Goal: Communication & Community: Participate in discussion

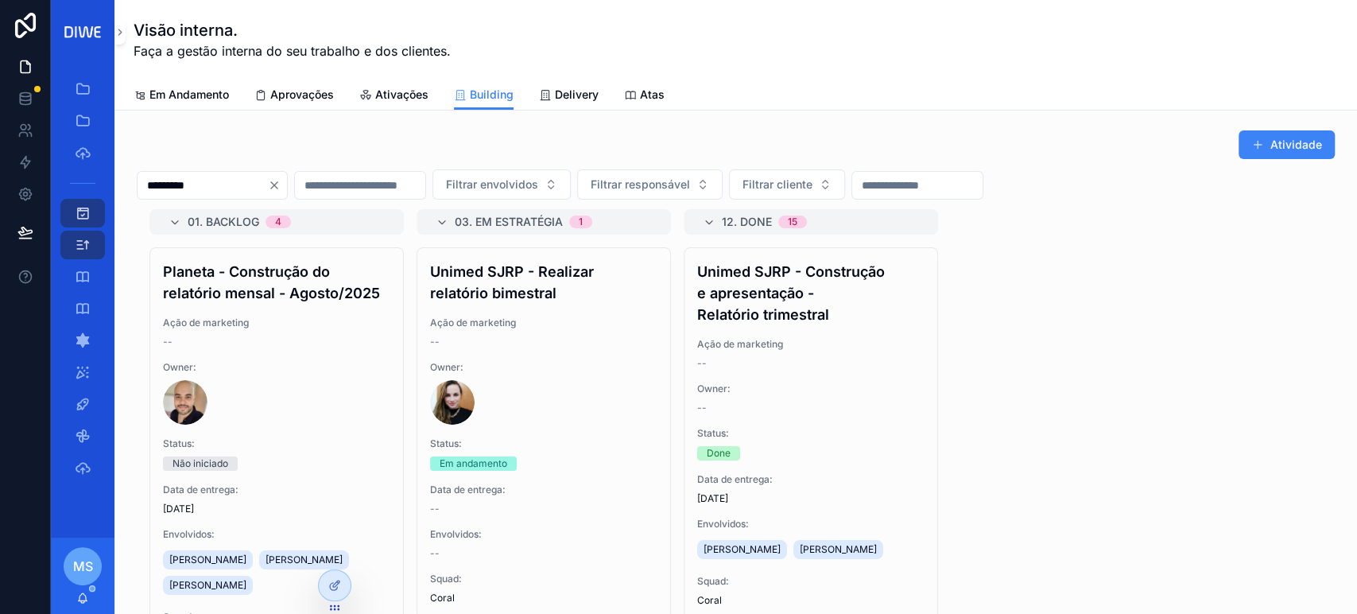
scroll to position [1302, 0]
click at [574, 91] on span "Delivery" at bounding box center [577, 95] width 44 height 16
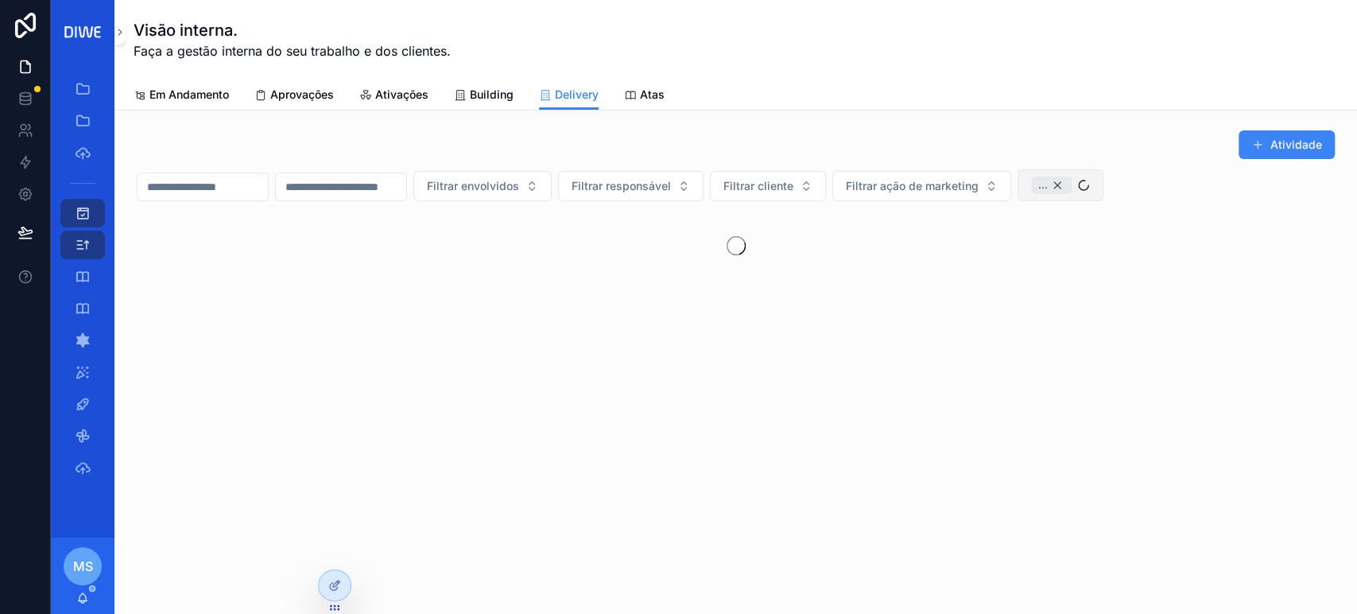
click at [1071, 185] on div "..." at bounding box center [1051, 184] width 40 height 17
click at [1098, 187] on span "Filtrar squad" at bounding box center [1065, 184] width 68 height 16
drag, startPoint x: 1100, startPoint y: 215, endPoint x: 1070, endPoint y: 213, distance: 30.3
click at [1070, 214] on div "******" at bounding box center [1151, 217] width 197 height 29
type input "*****"
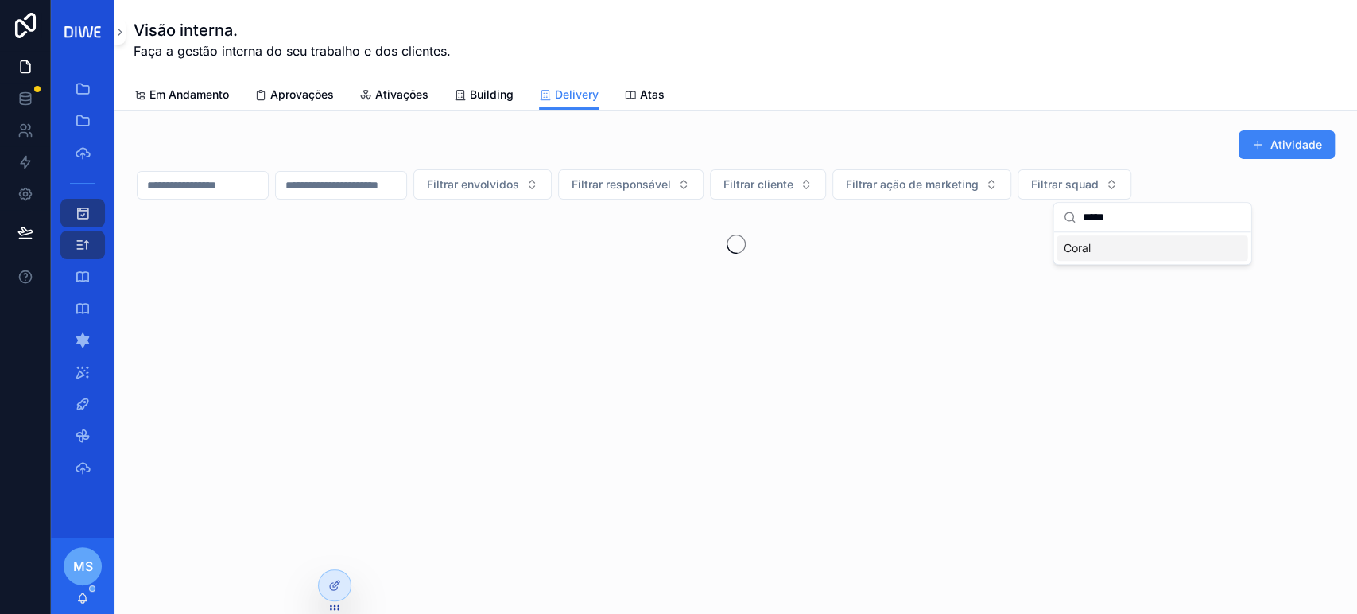
click at [1108, 242] on div "Coral" at bounding box center [1151, 247] width 191 height 25
click at [1093, 137] on div "Atividade" at bounding box center [736, 145] width 1198 height 30
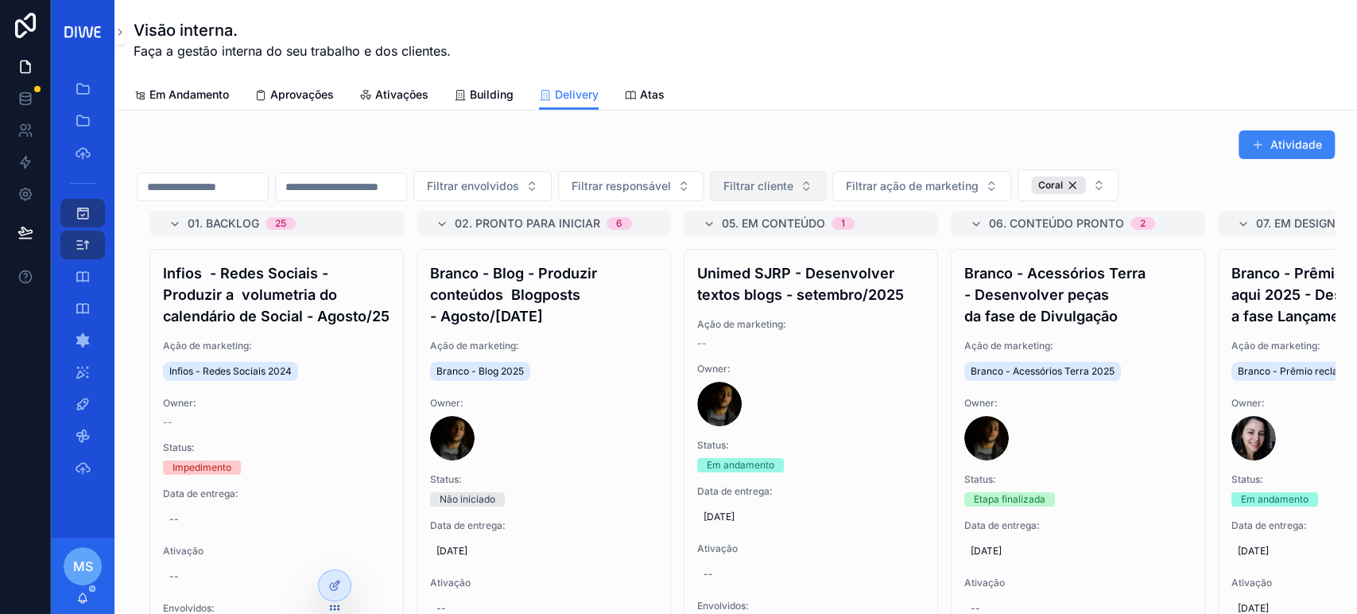
click at [793, 182] on span "Filtrar cliente" at bounding box center [758, 186] width 70 height 16
click at [831, 219] on input "******" at bounding box center [856, 218] width 159 height 29
type input "******"
click at [851, 256] on div "Branco" at bounding box center [846, 249] width 191 height 25
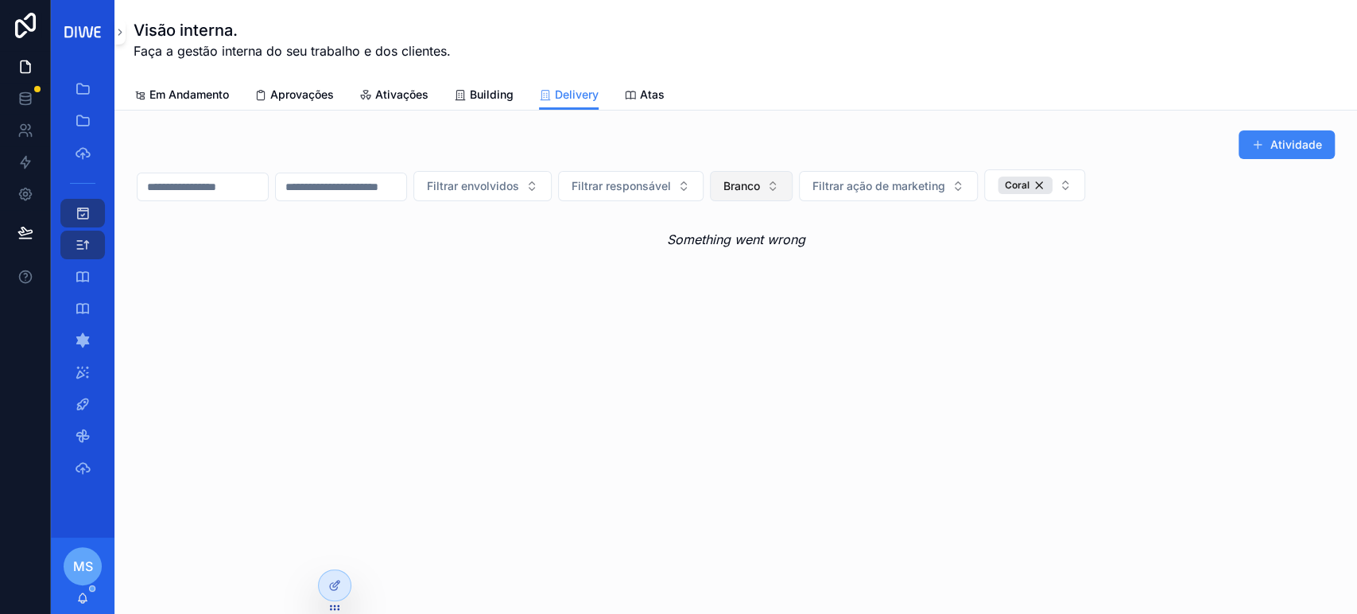
click at [760, 183] on span "Branco" at bounding box center [741, 186] width 37 height 16
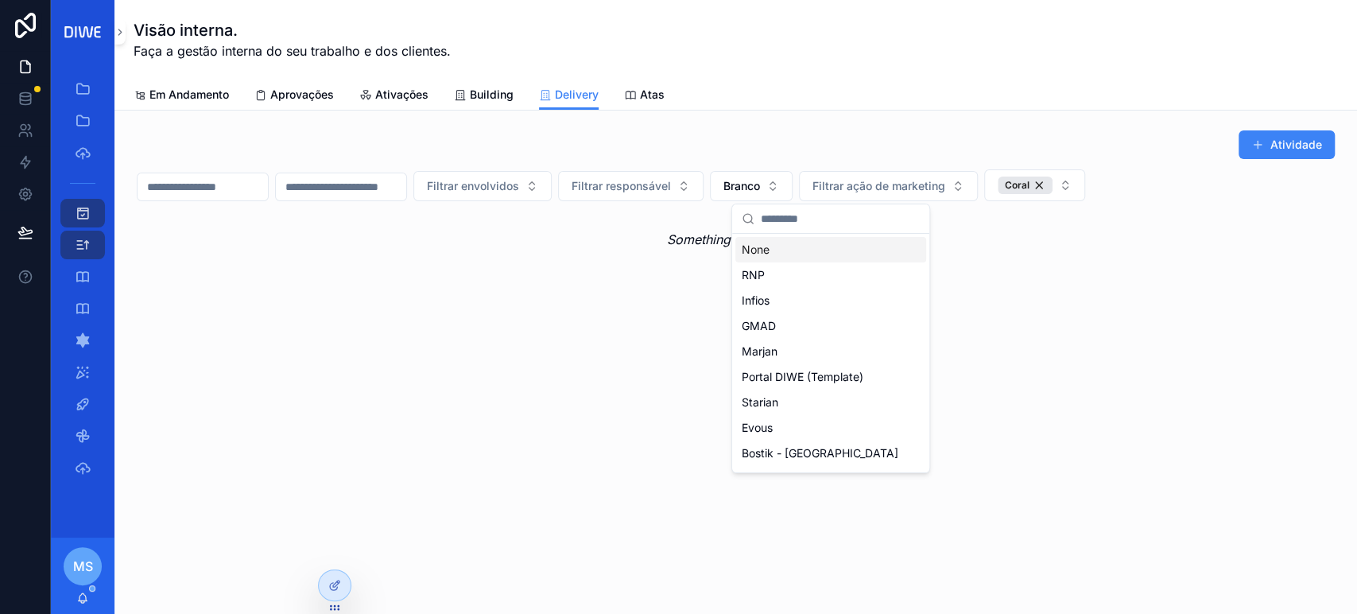
type input "*"
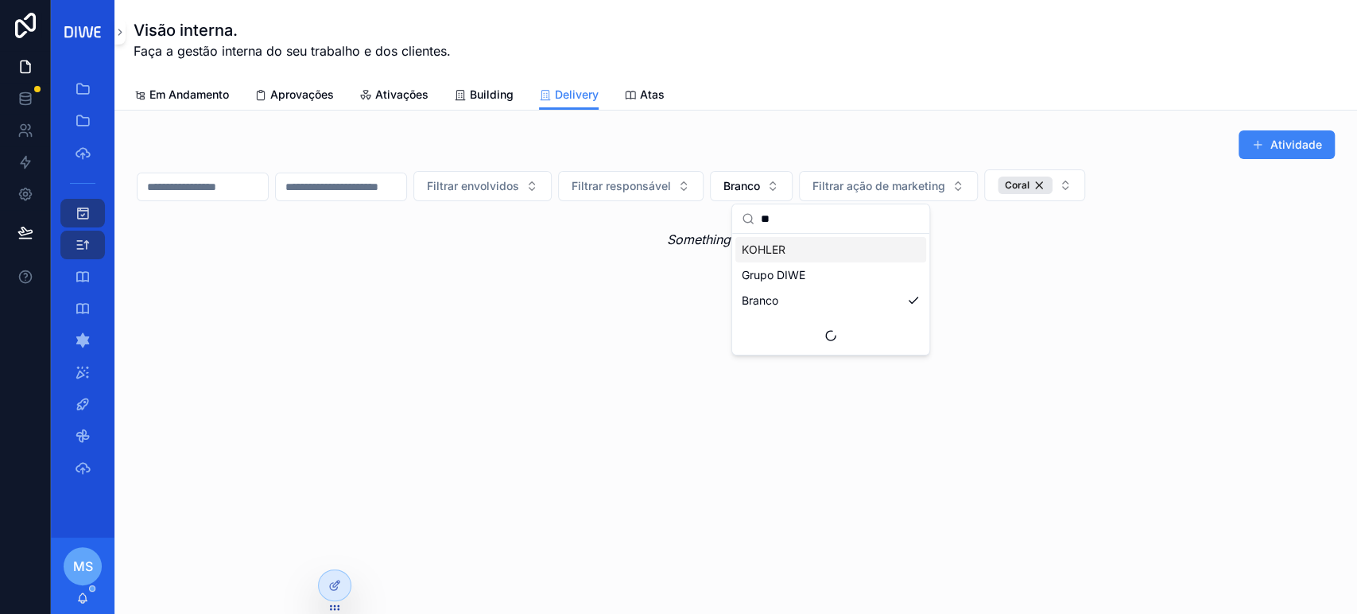
type input "*"
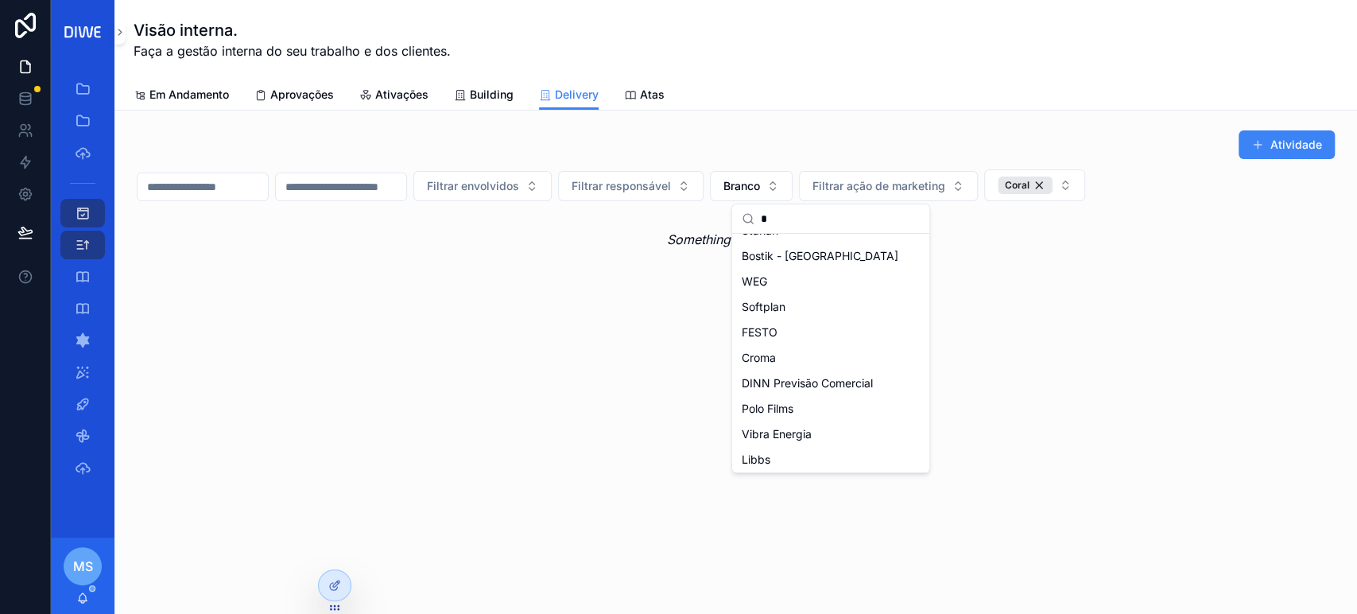
scroll to position [29, 0]
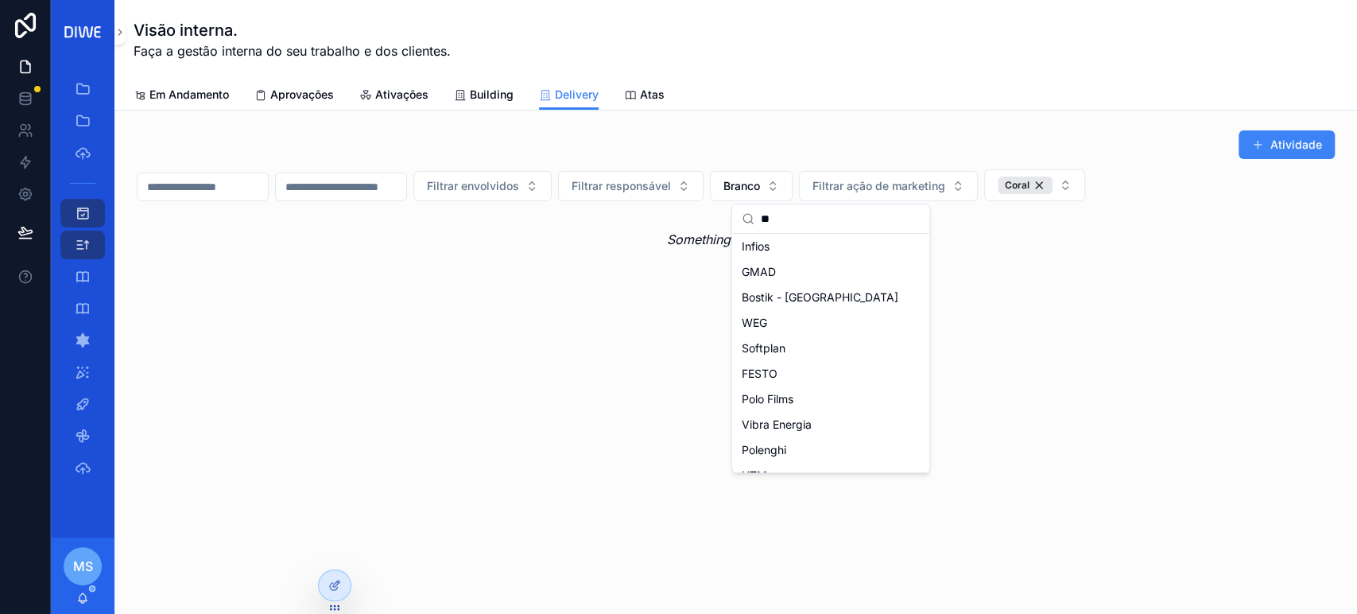
type input "*"
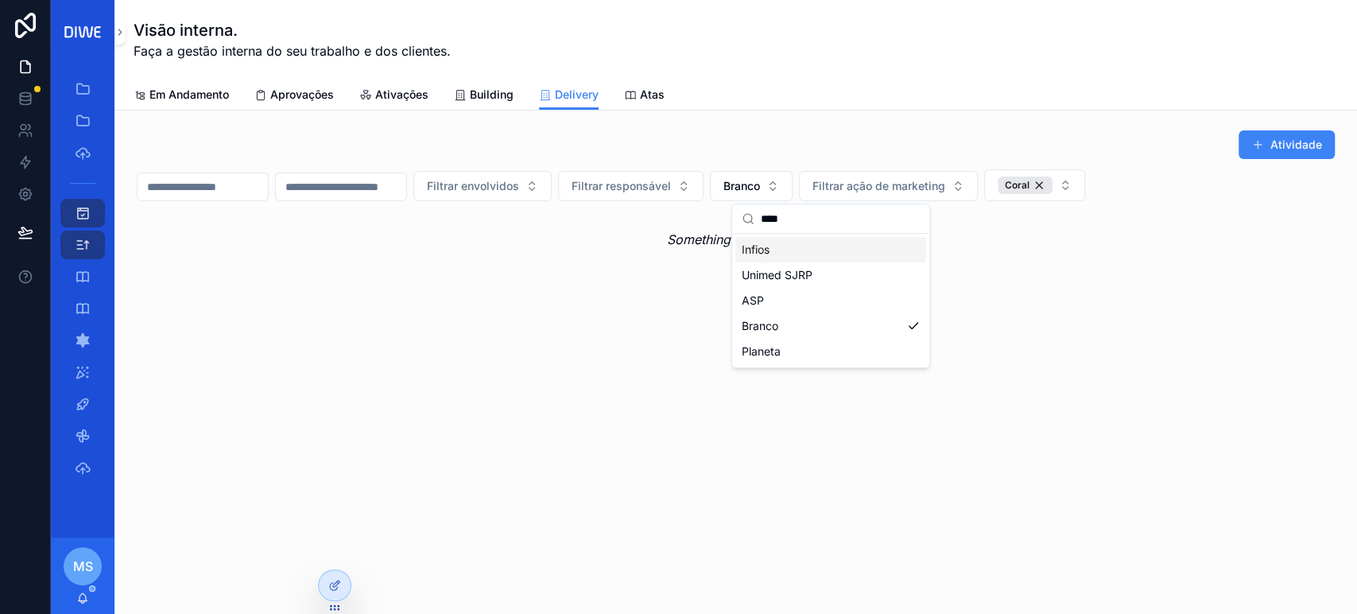
scroll to position [0, 0]
type input "******"
click at [819, 243] on div "Branco" at bounding box center [830, 249] width 191 height 25
click at [1125, 138] on div "Atividade" at bounding box center [736, 145] width 1198 height 30
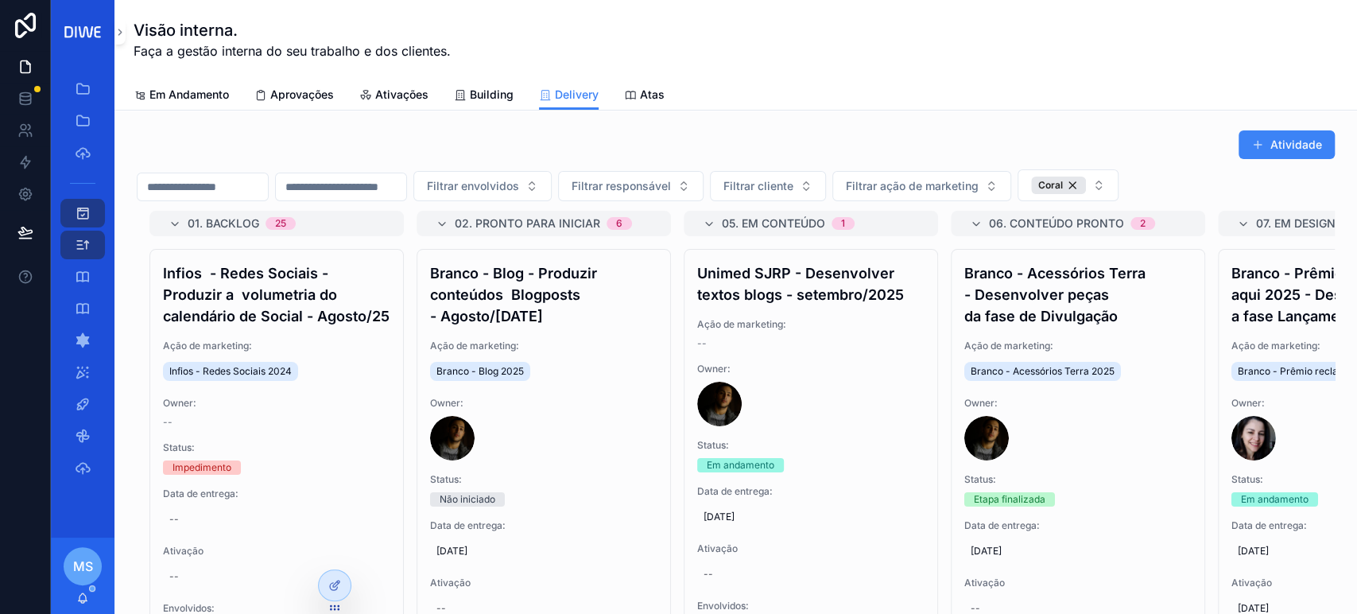
click at [839, 165] on div "Atividade Filtrar envolvidos Filtrar responsável Filtrar cliente Filtrar ação d…" at bounding box center [736, 400] width 1198 height 541
click at [793, 181] on span "Filtrar cliente" at bounding box center [758, 186] width 70 height 16
type input "******"
click at [810, 248] on div "Branco" at bounding box center [846, 249] width 191 height 25
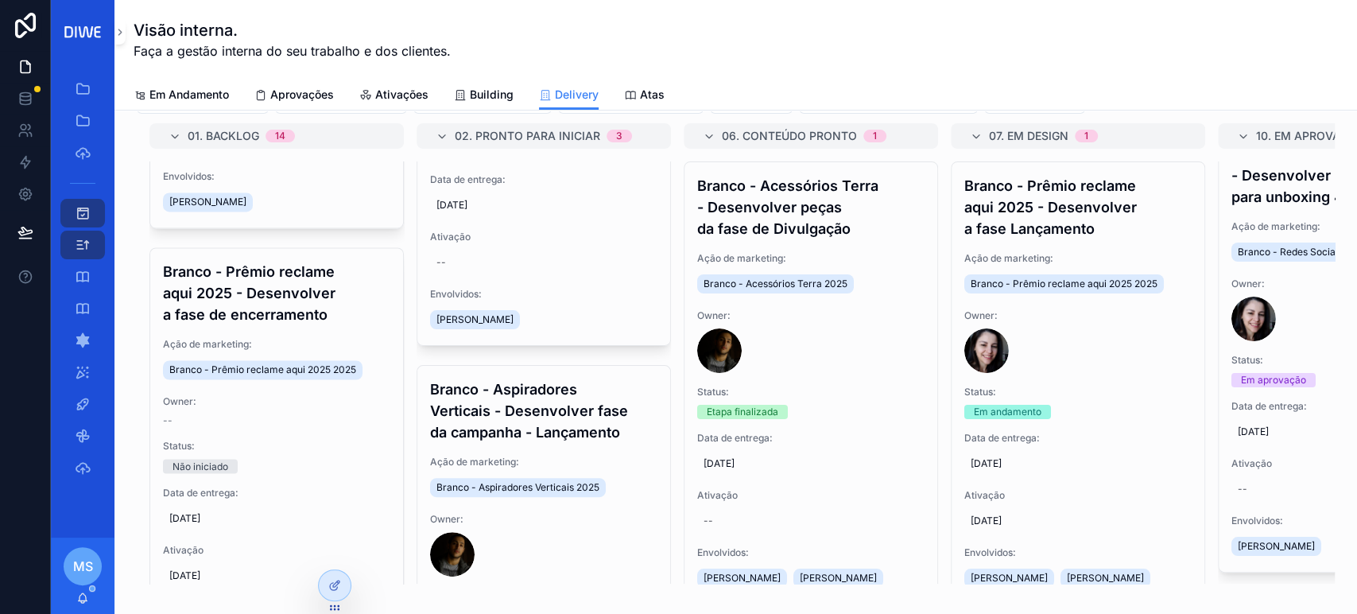
scroll to position [5913, 0]
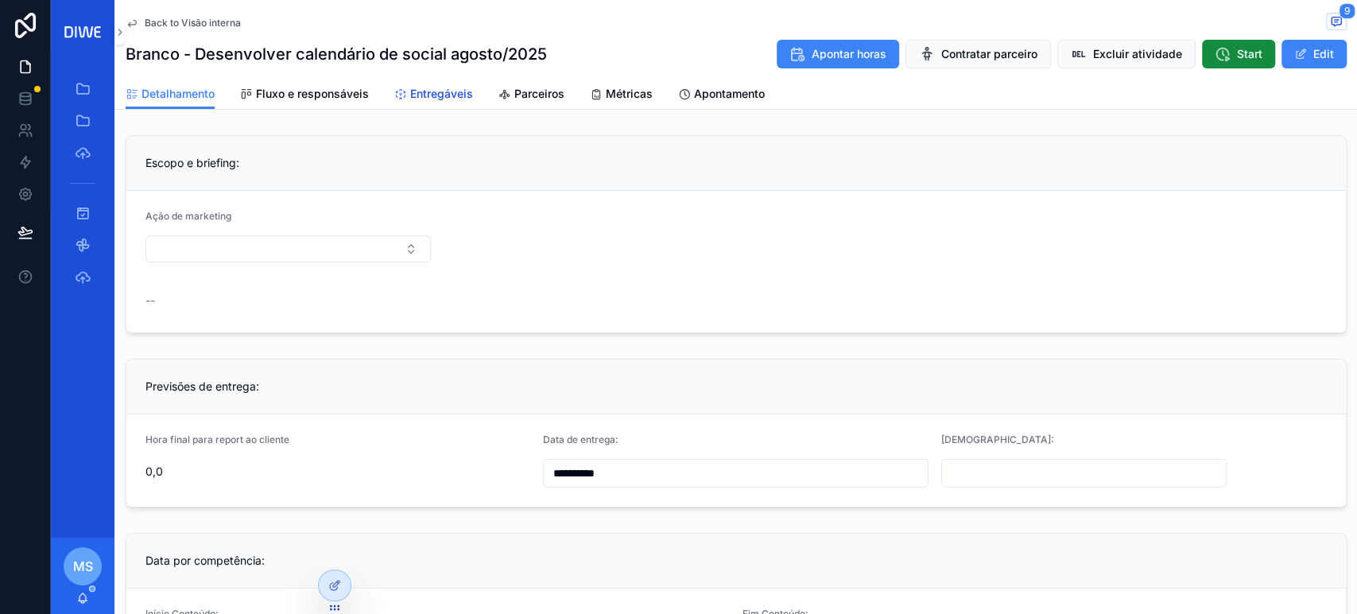
click at [429, 94] on span "Entregáveis" at bounding box center [441, 94] width 63 height 16
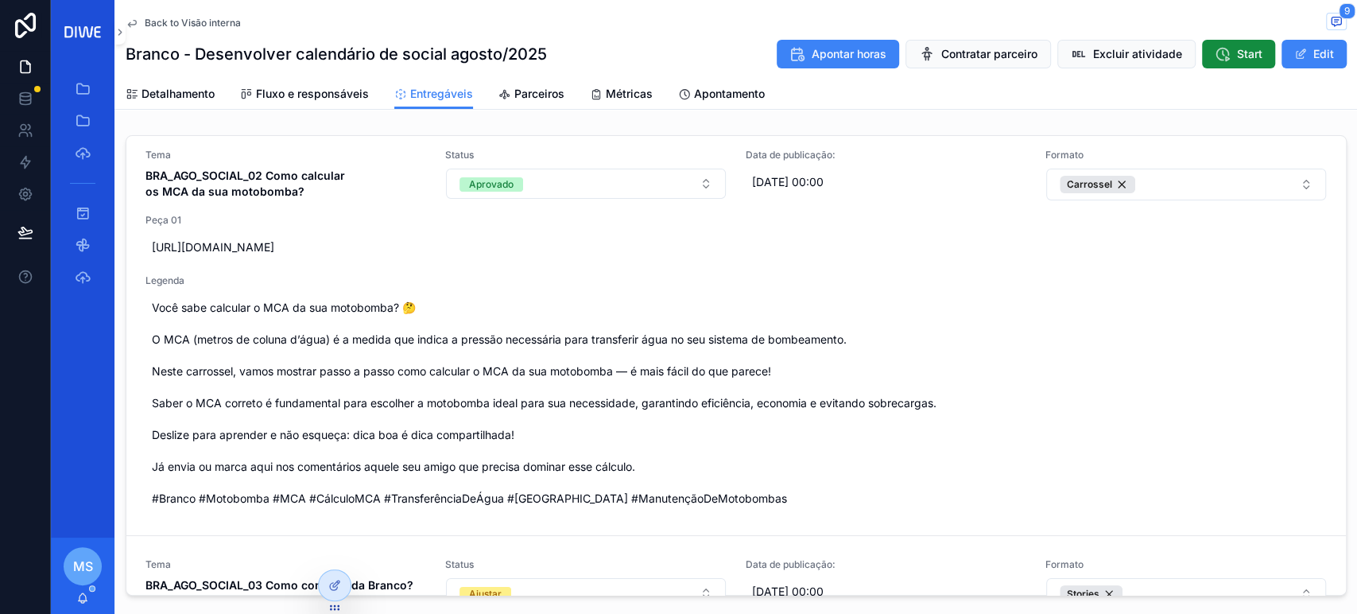
scroll to position [413, 0]
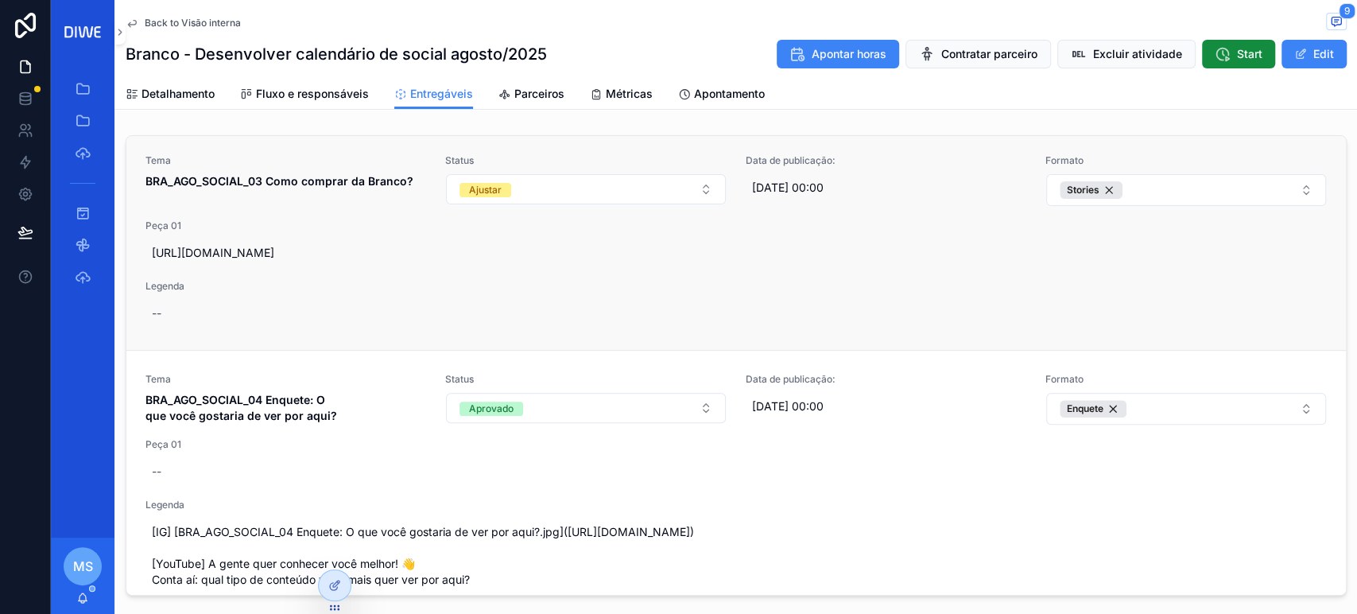
click at [350, 188] on strong "BRA_AGO_SOCIAL_03 Como comprar da Branco?" at bounding box center [279, 181] width 268 height 14
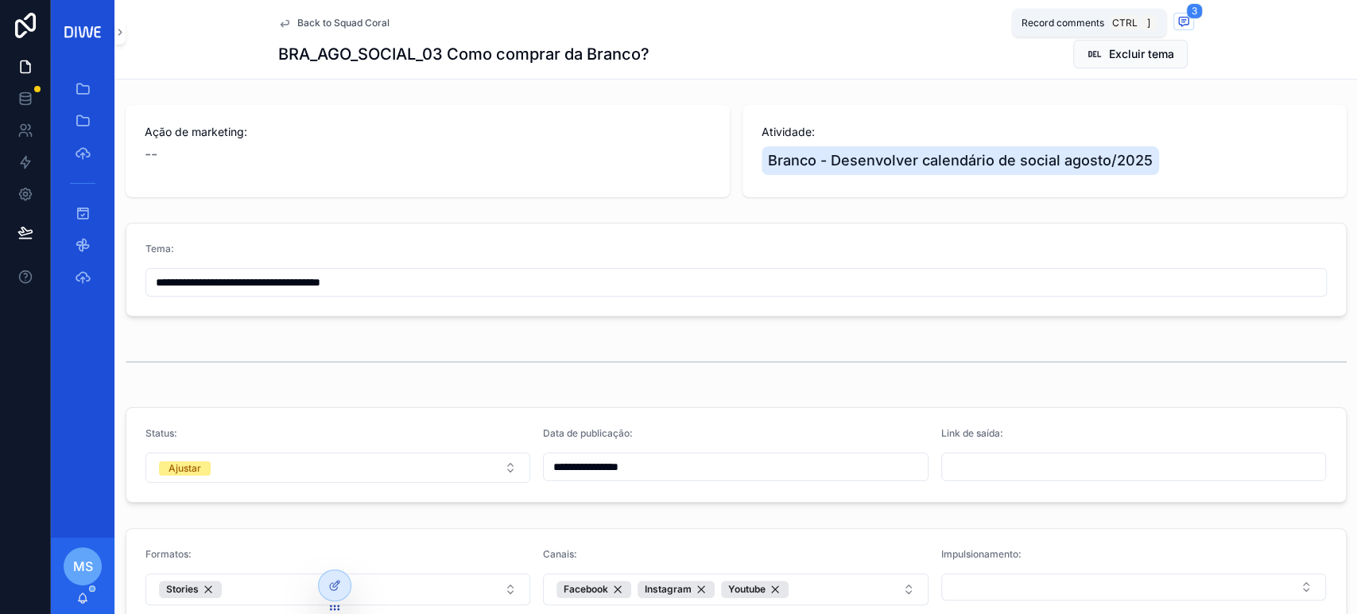
click at [1179, 17] on icon "scrollable content" at bounding box center [1184, 21] width 10 height 9
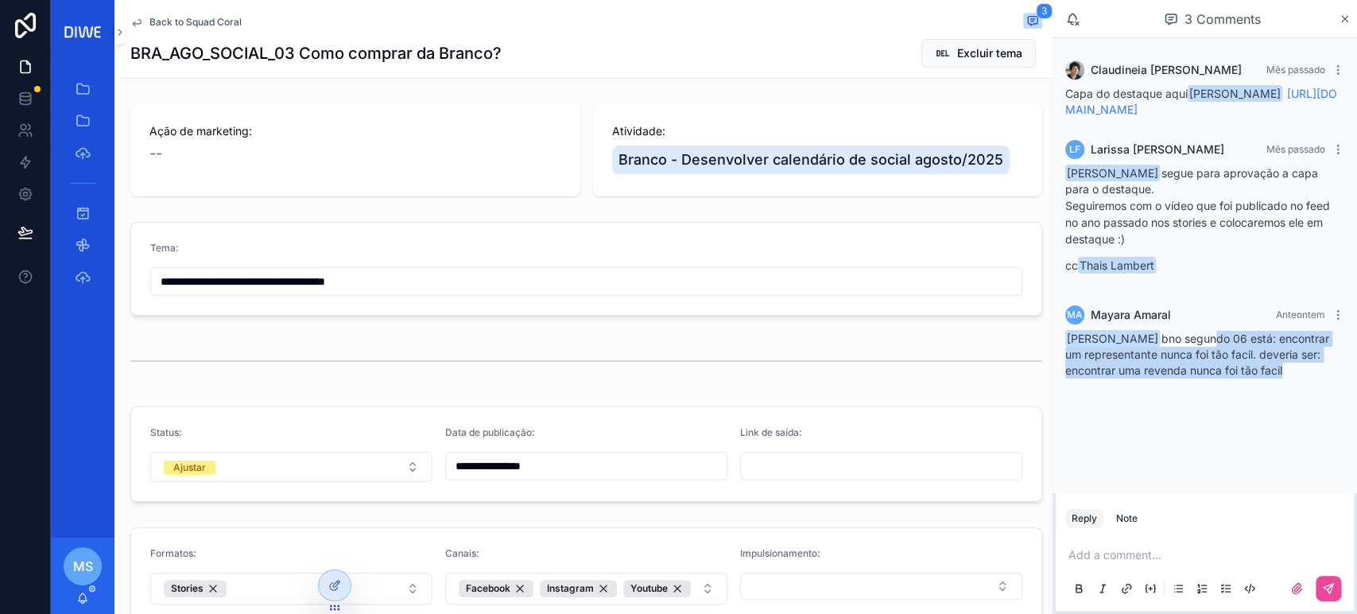
drag, startPoint x: 1208, startPoint y: 374, endPoint x: 1323, endPoint y: 406, distance: 119.0
click at [1323, 378] on div "Larissa Ferreira bno segundo 06 está: encontrar um representante nunca foi tão …" at bounding box center [1204, 355] width 279 height 48
click at [1319, 378] on div "Larissa Ferreira bno segundo 06 está: encontrar um representante nunca foi tão …" at bounding box center [1204, 355] width 279 height 48
drag, startPoint x: 1169, startPoint y: 366, endPoint x: 1330, endPoint y: 406, distance: 165.4
click at [1330, 378] on div "Larissa Ferreira bno segundo 06 está: encontrar um representante nunca foi tão …" at bounding box center [1204, 355] width 279 height 48
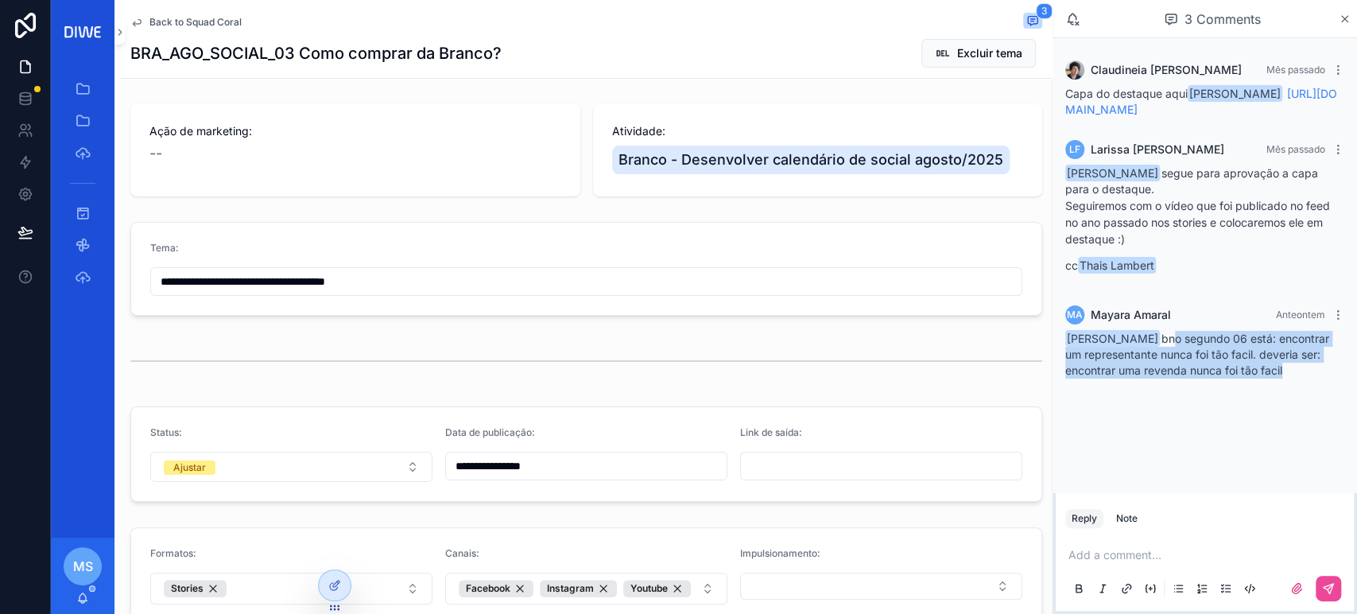
click at [1330, 378] on div "Larissa Ferreira bno segundo 06 está: encontrar um representante nunca foi tão …" at bounding box center [1204, 355] width 279 height 48
drag, startPoint x: 1315, startPoint y: 405, endPoint x: 1237, endPoint y: 379, distance: 81.9
click at [1237, 378] on div "Larissa Ferreira bno segundo 06 está: encontrar um representante nunca foi tão …" at bounding box center [1204, 355] width 279 height 48
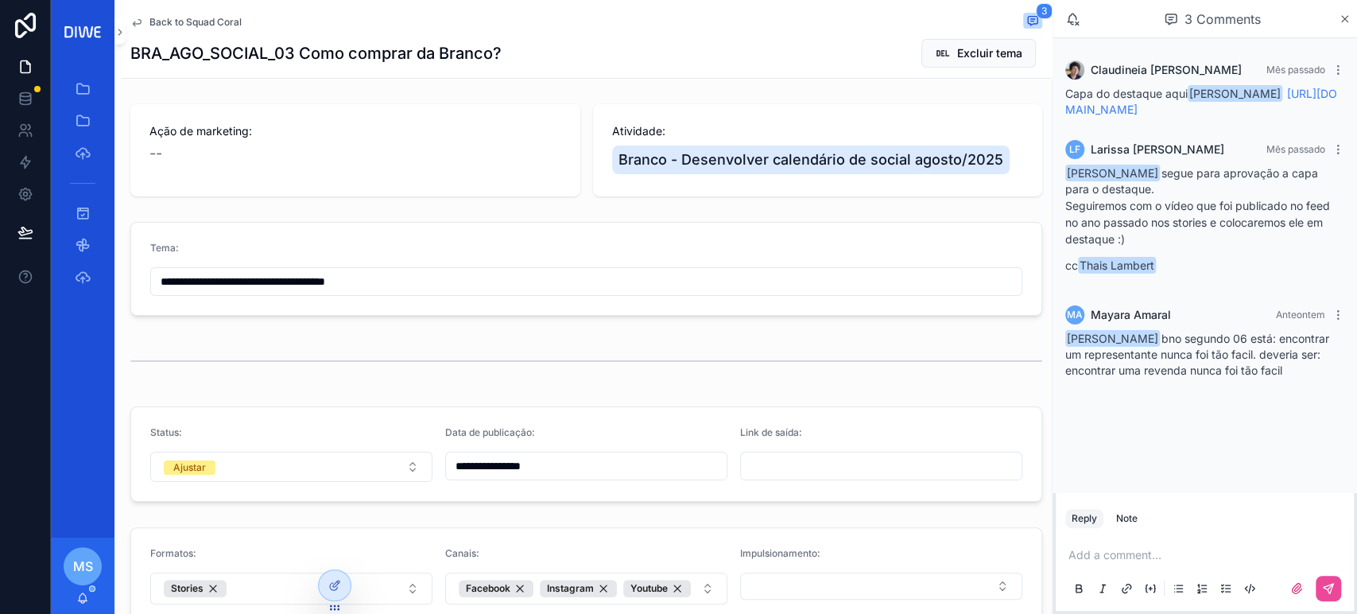
click at [1254, 374] on span "Larissa Ferreira bno segundo 06 está: encontrar um representante nunca foi tão …" at bounding box center [1197, 353] width 264 height 45
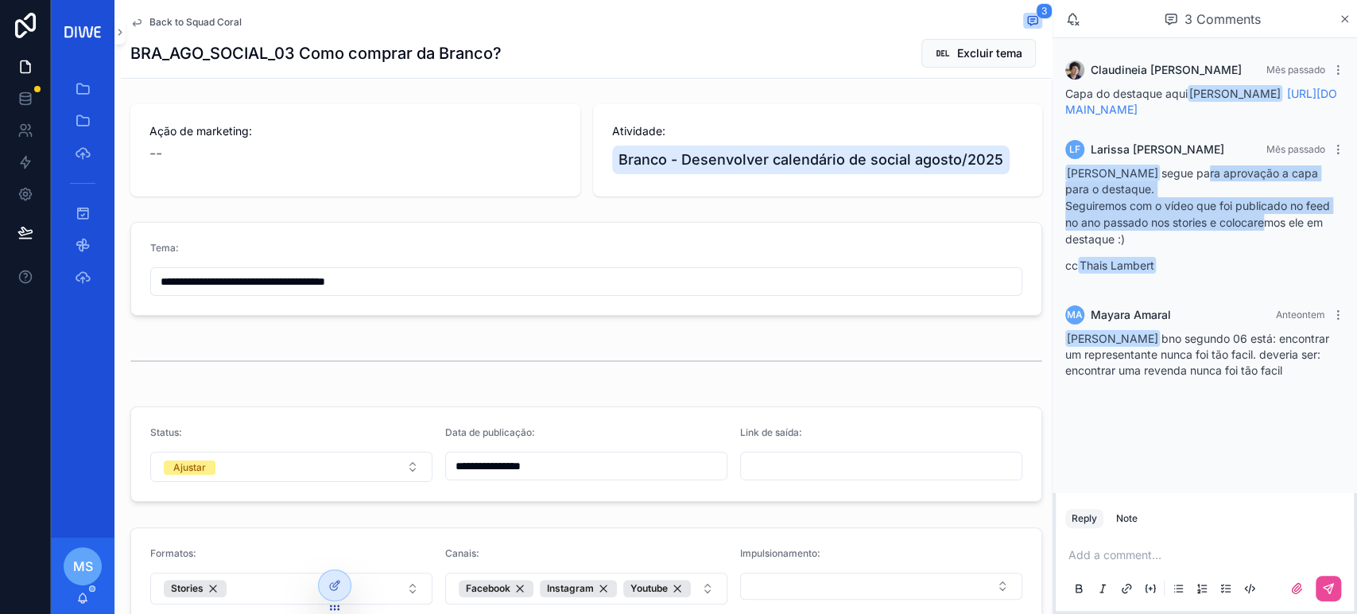
drag, startPoint x: 1197, startPoint y: 208, endPoint x: 1270, endPoint y: 251, distance: 84.8
click at [1270, 251] on div "Mayara Amaral segue para aprovação a capa para o destaque. Seguiremos com o víd…" at bounding box center [1204, 219] width 279 height 108
click at [1270, 247] on p "Seguiremos com o vídeo que foi publicado no feed no ano passado nos stories e c…" at bounding box center [1204, 222] width 279 height 50
drag, startPoint x: 1182, startPoint y: 232, endPoint x: 1323, endPoint y: 258, distance: 143.0
click at [1323, 247] on p "Seguiremos com o vídeo que foi publicado no feed no ano passado nos stories e c…" at bounding box center [1204, 222] width 279 height 50
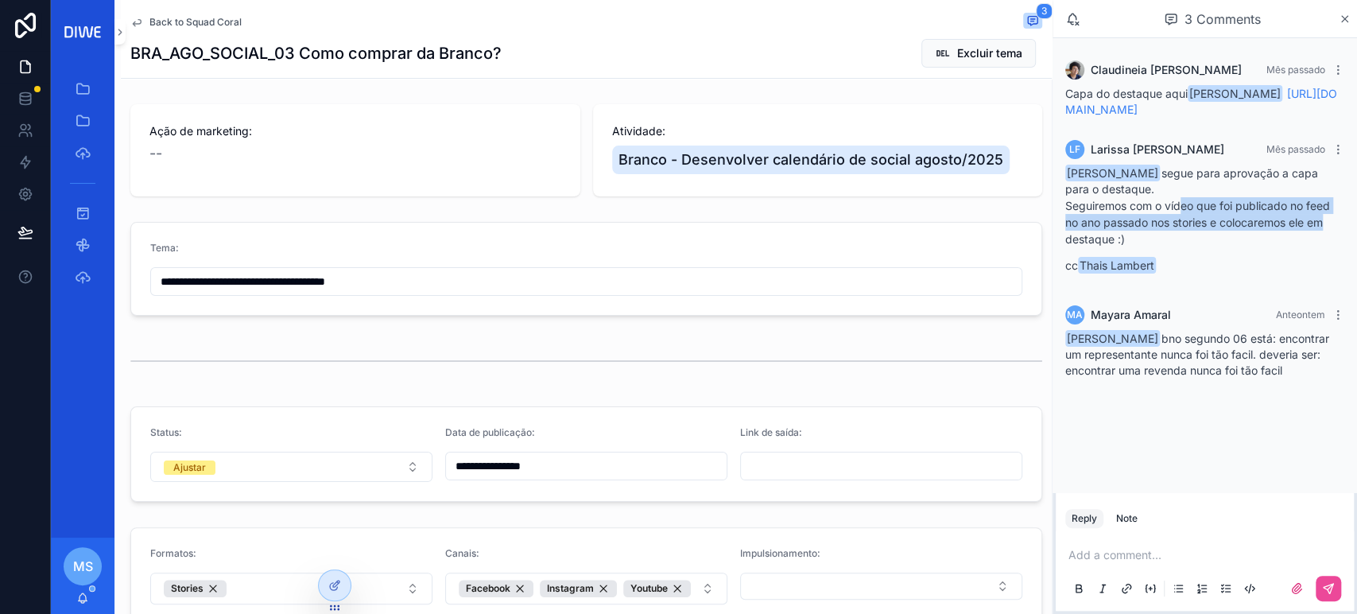
click at [1323, 247] on p "Seguiremos com o vídeo que foi publicado no feed no ano passado nos stories e c…" at bounding box center [1204, 222] width 279 height 50
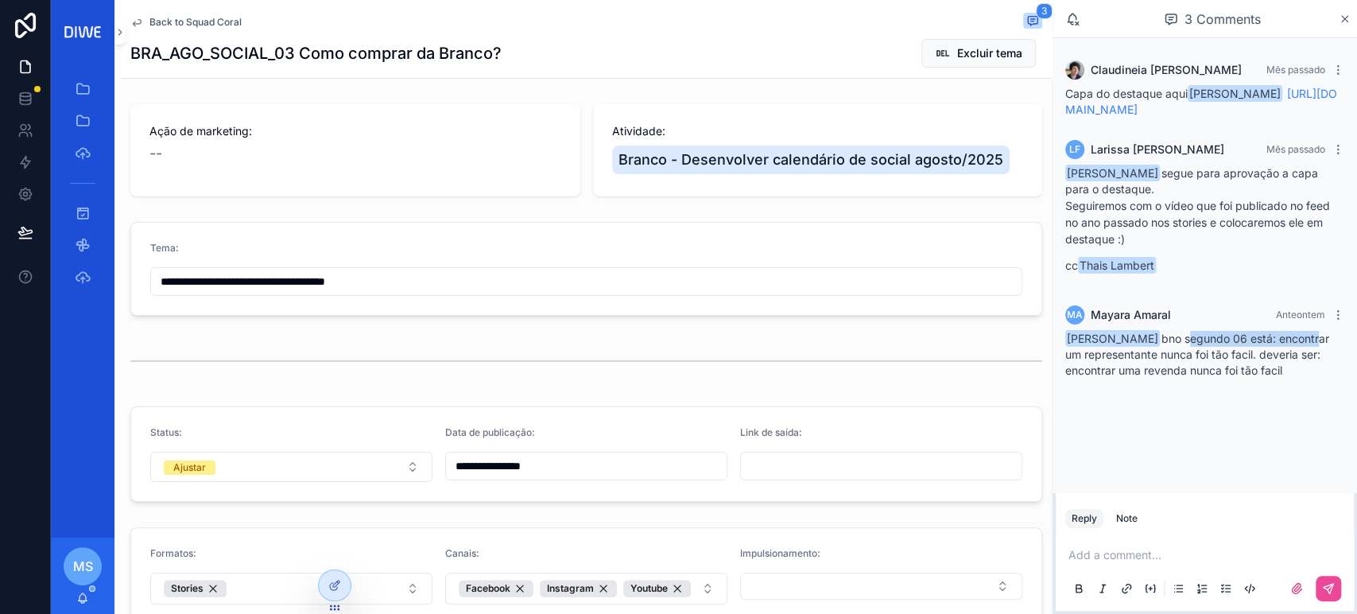
drag, startPoint x: 1177, startPoint y: 377, endPoint x: 1308, endPoint y: 374, distance: 131.2
click at [1308, 374] on div "Larissa Ferreira bno segundo 06 está: encontrar um representante nunca foi tão …" at bounding box center [1204, 355] width 279 height 48
click at [1297, 377] on span "Larissa Ferreira bno segundo 06 está: encontrar um representante nunca foi tão …" at bounding box center [1197, 353] width 264 height 45
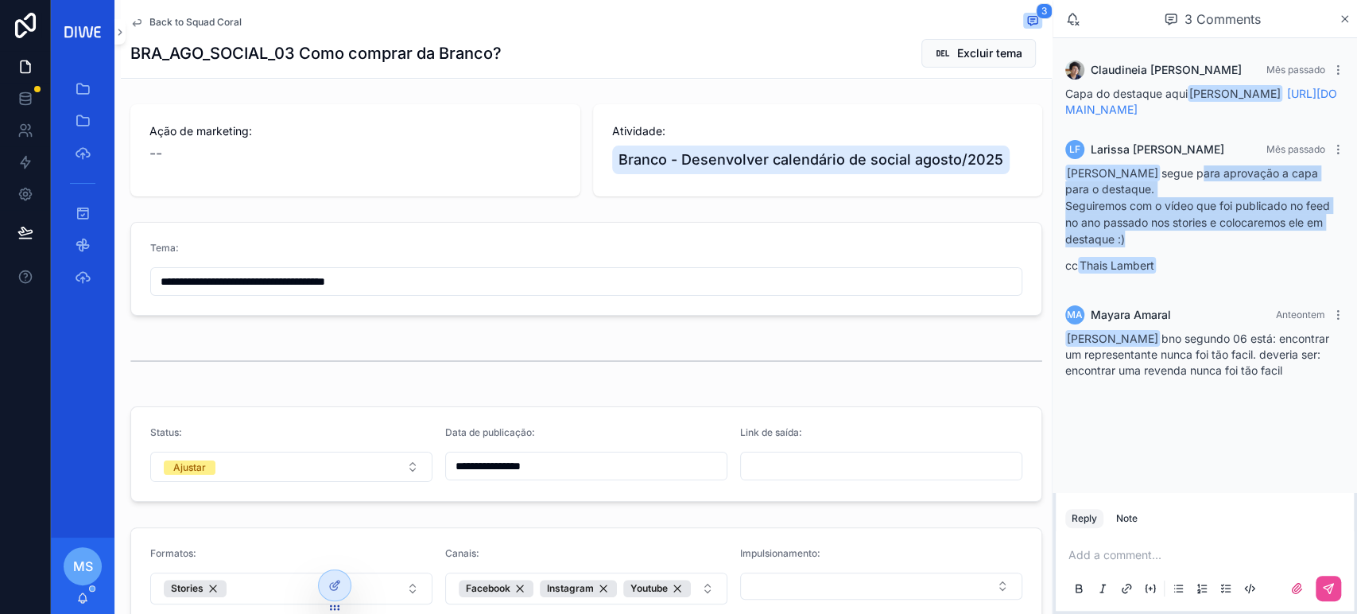
drag, startPoint x: 1191, startPoint y: 208, endPoint x: 1343, endPoint y: 262, distance: 161.1
click at [1343, 262] on div "LF Larissa Ferreira Mês passado Mayara Amaral segue para aprovação a capa para …" at bounding box center [1204, 211] width 298 height 162
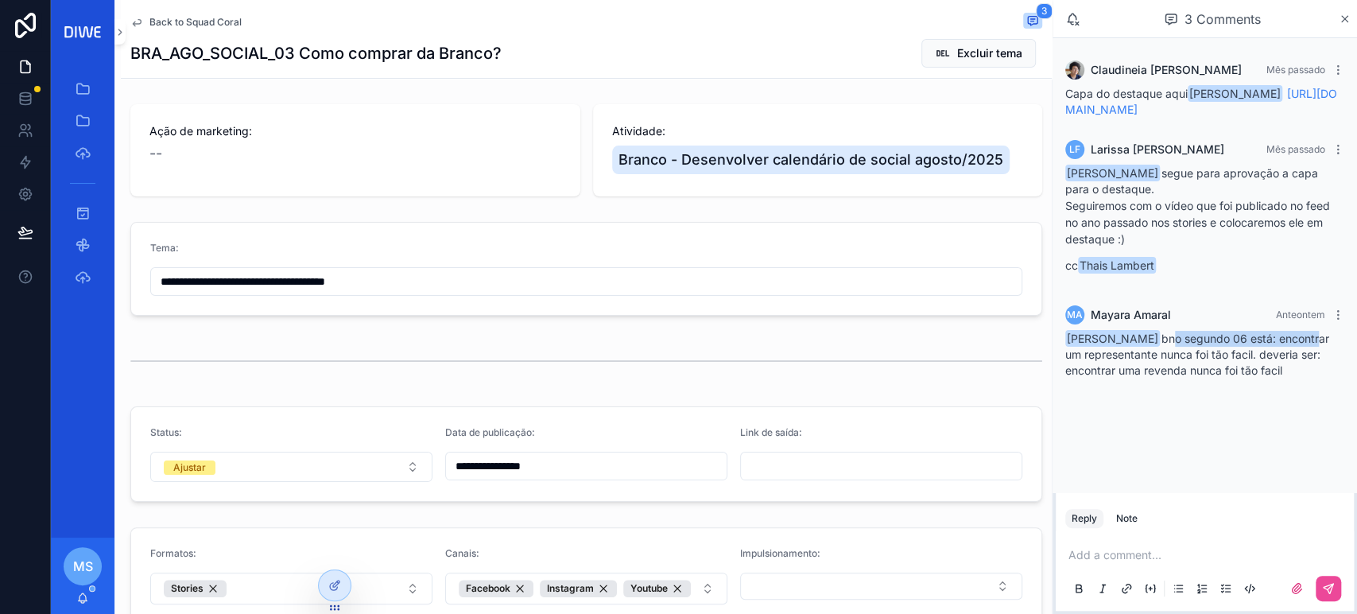
drag, startPoint x: 1185, startPoint y: 365, endPoint x: 1307, endPoint y: 364, distance: 121.6
click at [1307, 364] on span "Larissa Ferreira bno segundo 06 está: encontrar um representante nunca foi tão …" at bounding box center [1197, 353] width 264 height 45
click at [1261, 377] on span "Larissa Ferreira bno segundo 06 está: encontrar um representante nunca foi tão …" at bounding box center [1197, 353] width 264 height 45
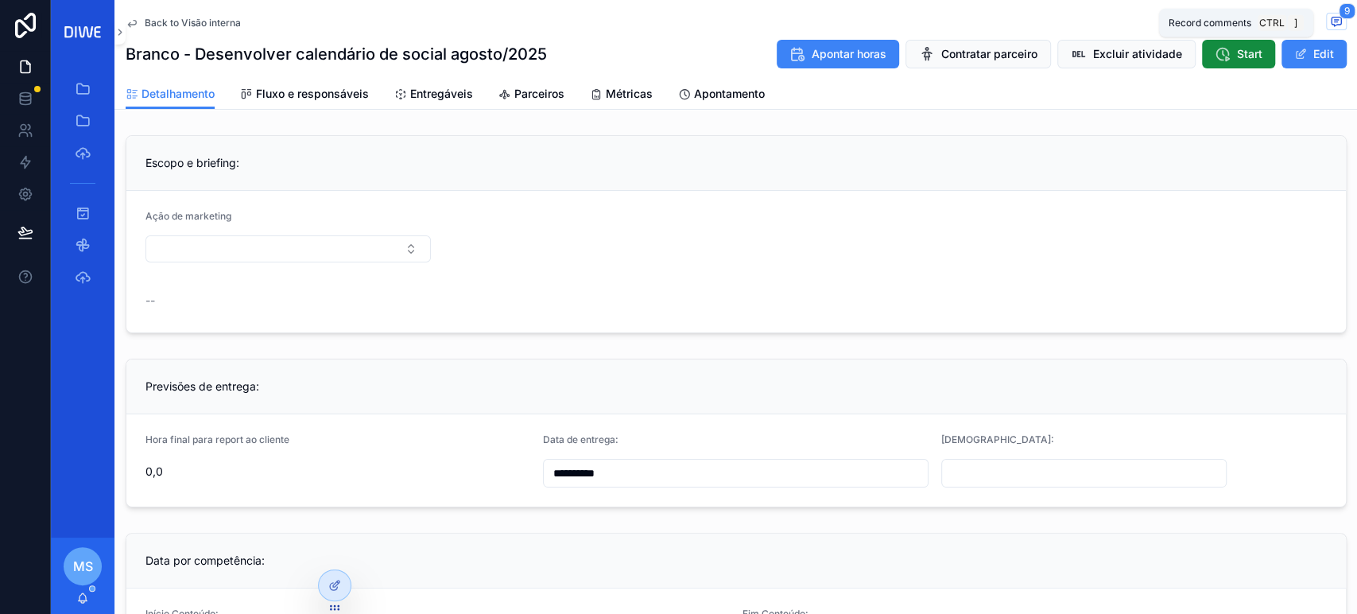
click at [1330, 15] on icon "scrollable content" at bounding box center [1336, 21] width 13 height 13
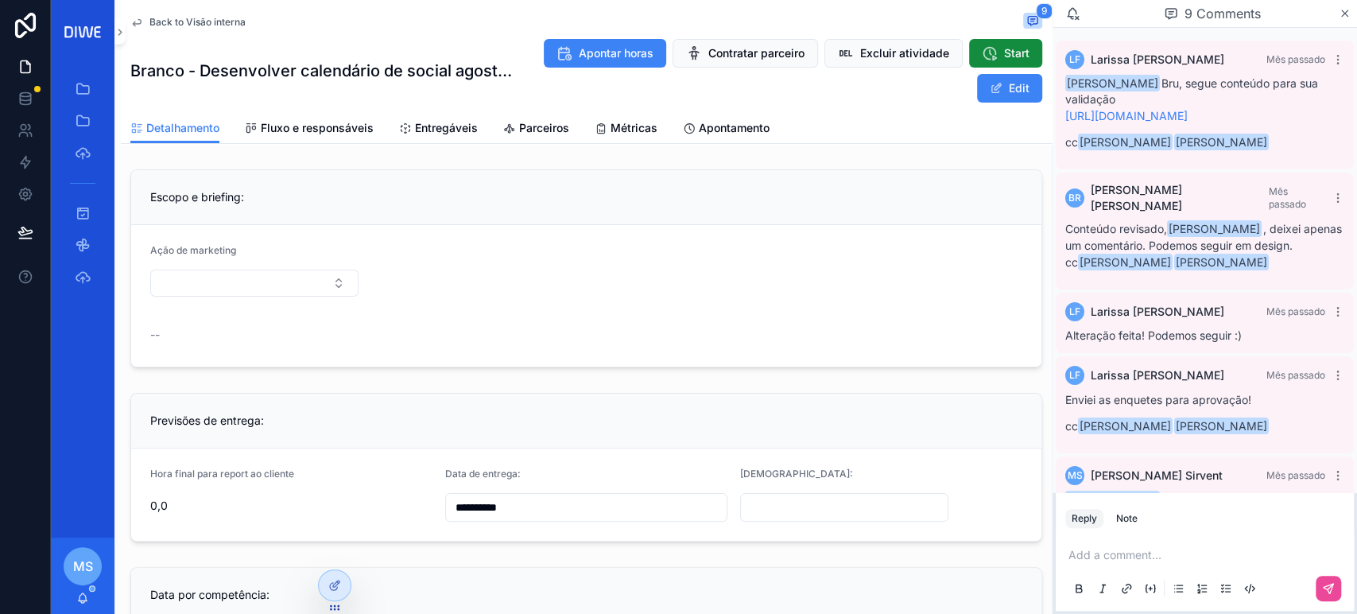
scroll to position [575, 0]
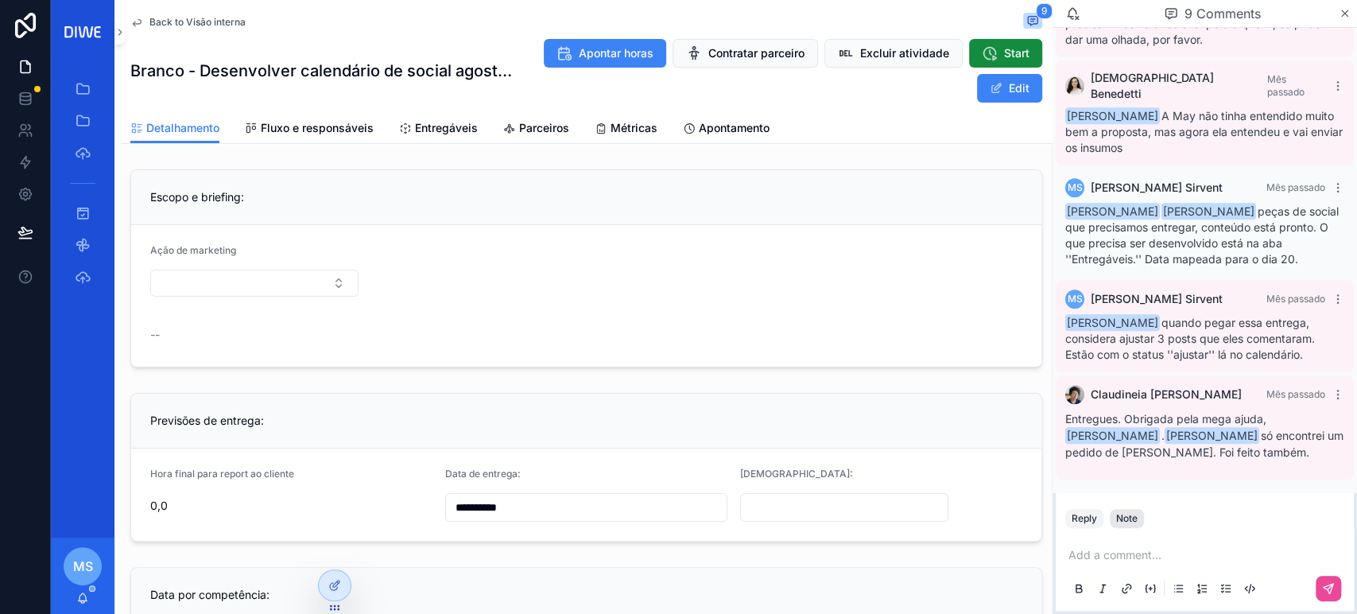
click at [1122, 524] on div "Note" at bounding box center [1126, 518] width 21 height 13
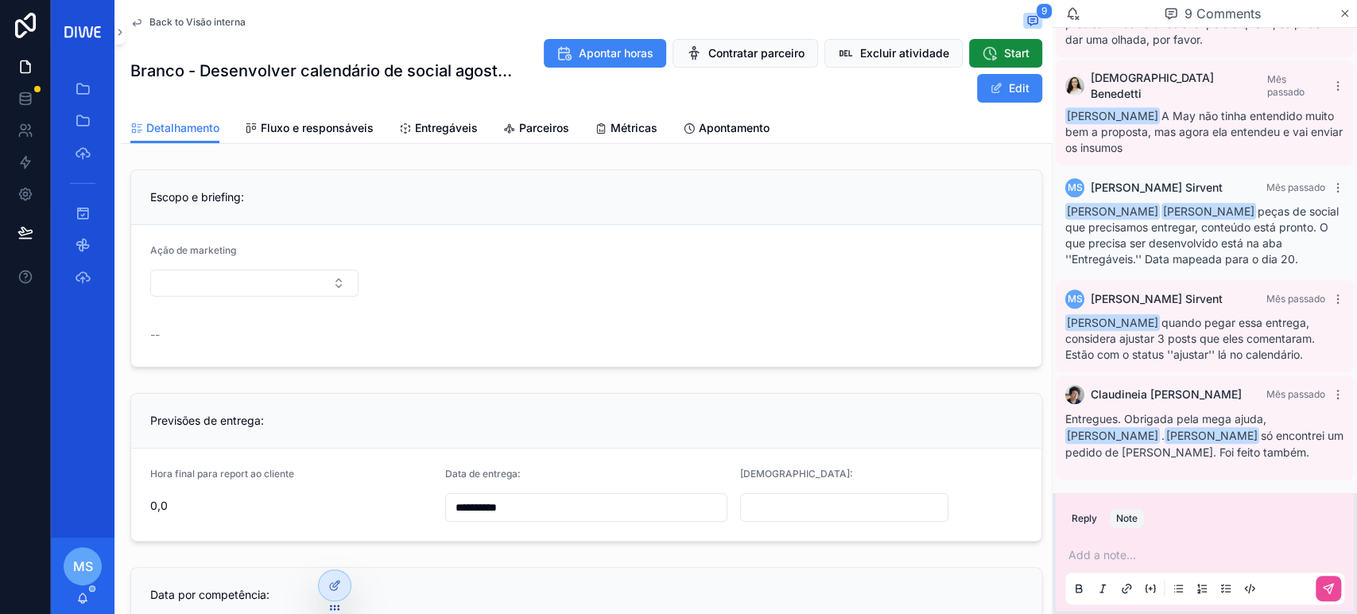
click at [1143, 558] on p "scrollable content" at bounding box center [1207, 555] width 279 height 16
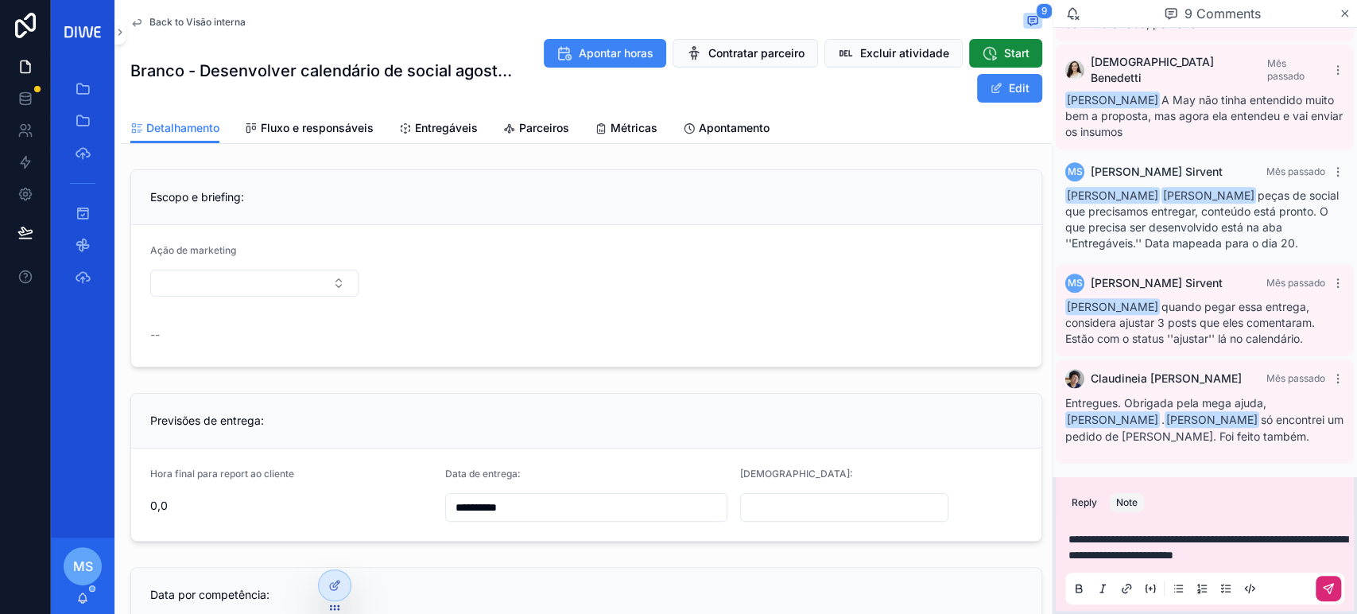
click at [1327, 589] on icon "scrollable content" at bounding box center [1330, 586] width 6 height 6
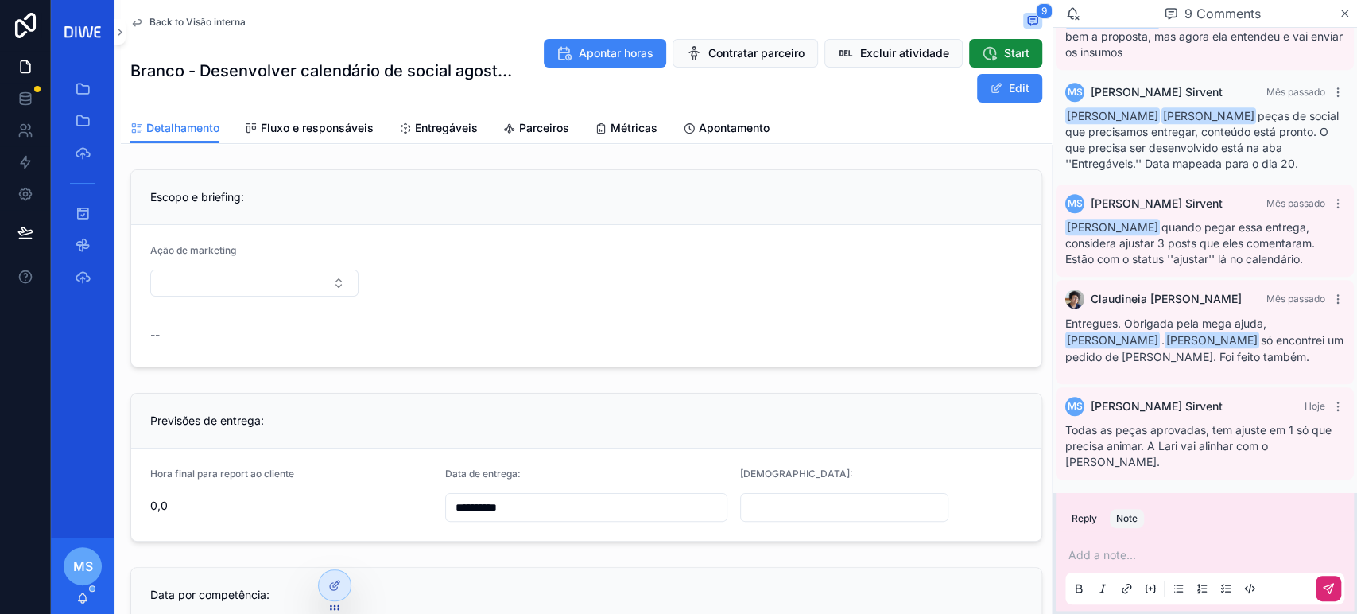
scroll to position [653, 0]
click at [468, 127] on span "Entregáveis" at bounding box center [446, 128] width 63 height 16
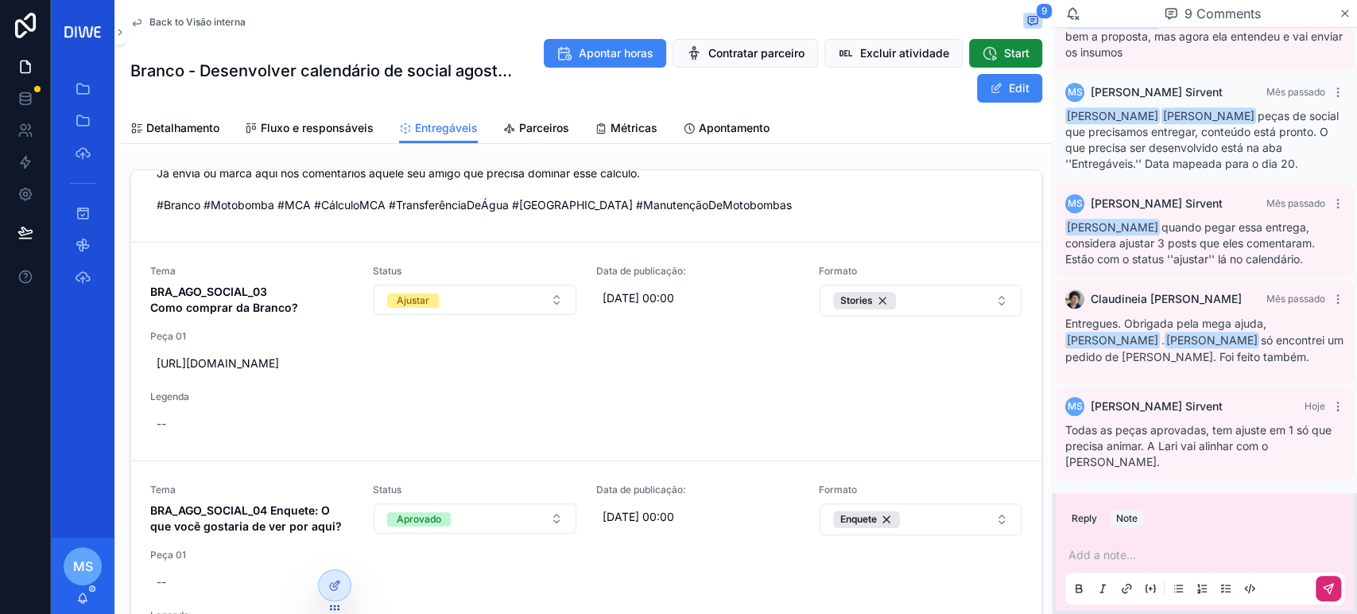
scroll to position [345, 0]
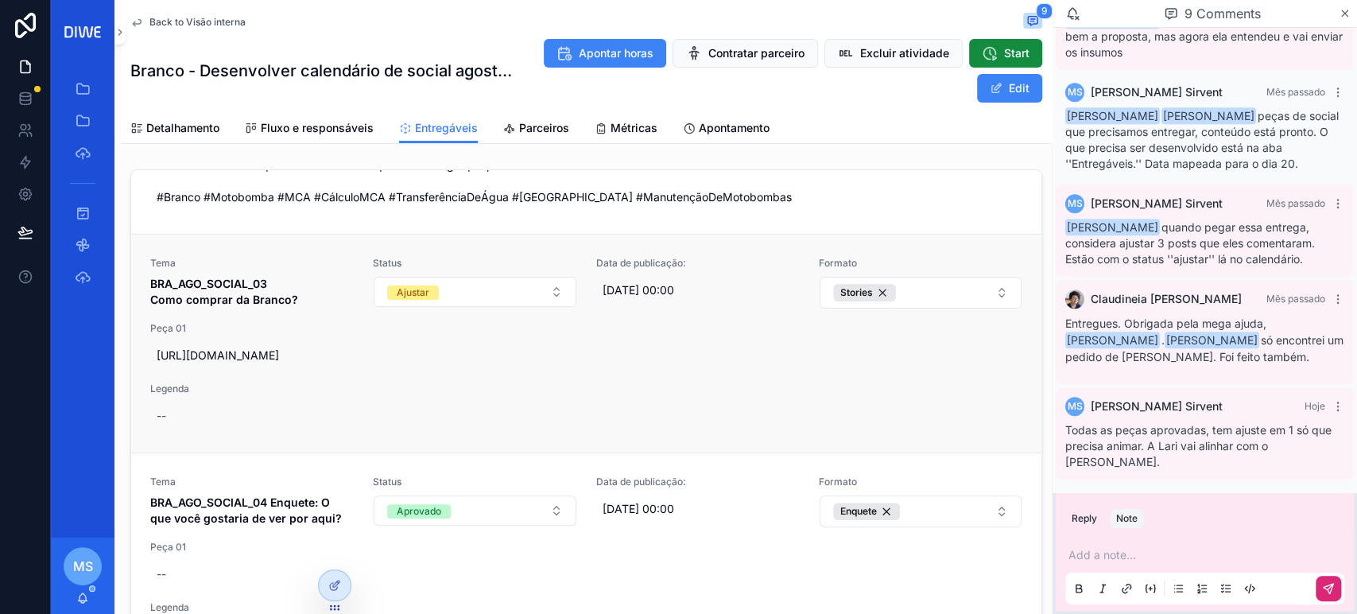
click at [207, 306] on strong "BRA_AGO_SOCIAL_03 Como comprar da Branco?" at bounding box center [224, 291] width 148 height 29
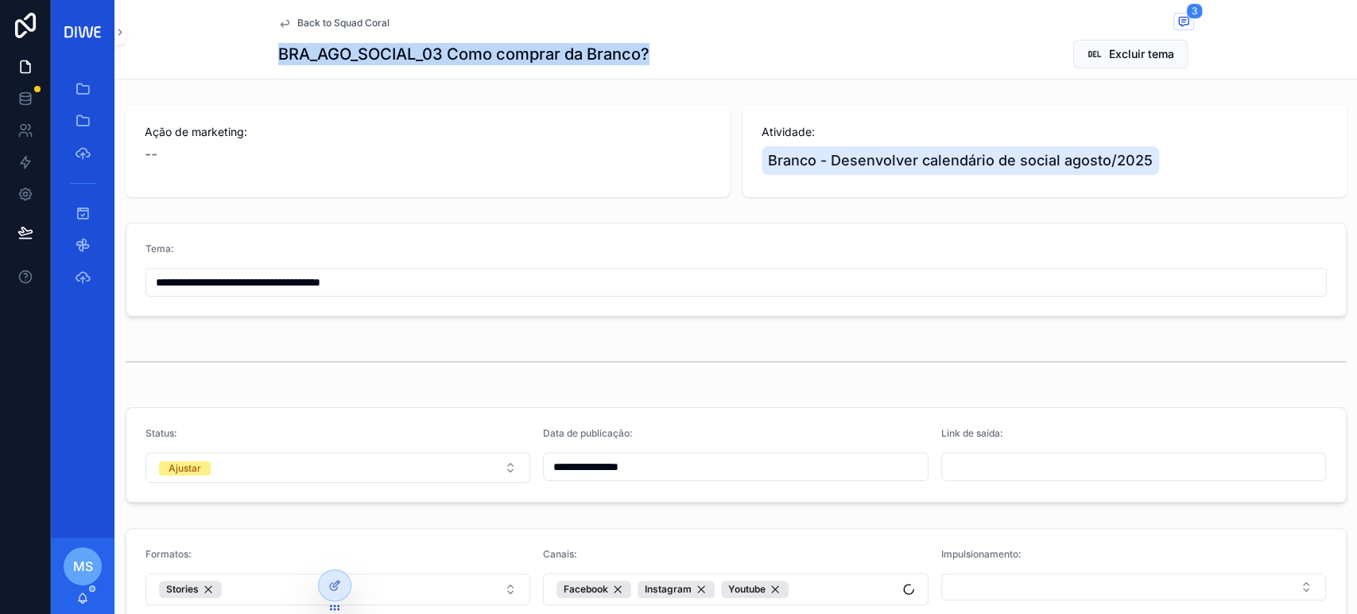
drag, startPoint x: 580, startPoint y: 46, endPoint x: 273, endPoint y: 56, distance: 306.9
click at [278, 56] on div "BRA_AGO_SOCIAL_03 Como comprar da Branco? Excluir tema" at bounding box center [736, 54] width 916 height 30
copy h1 "BRA_AGO_SOCIAL_03 Como comprar da Branco?"
click at [324, 21] on span "Back to Squad Coral" at bounding box center [343, 23] width 92 height 13
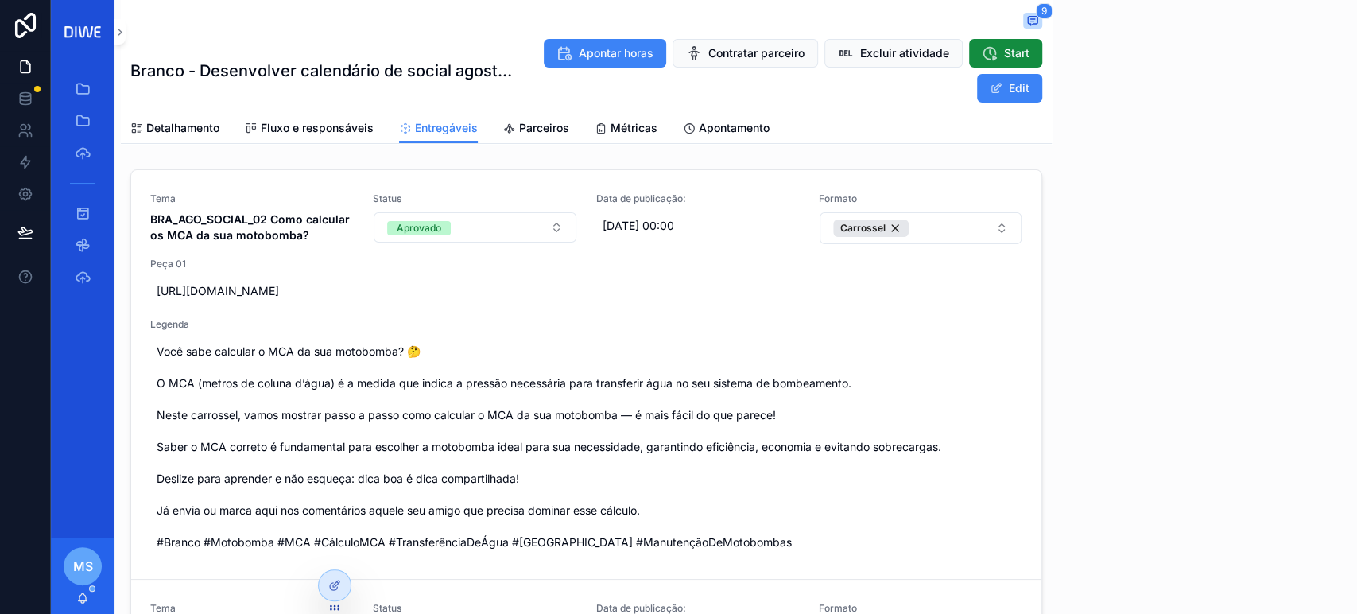
scroll to position [654, 0]
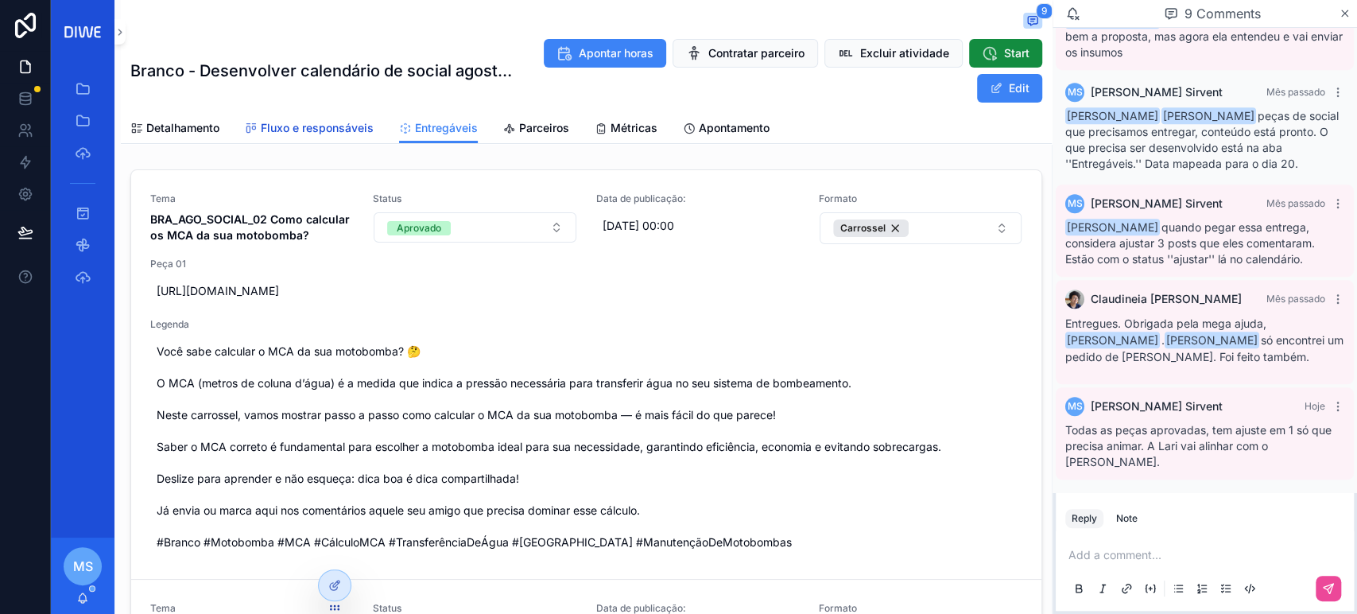
click at [296, 117] on link "Fluxo e responsáveis" at bounding box center [309, 130] width 129 height 32
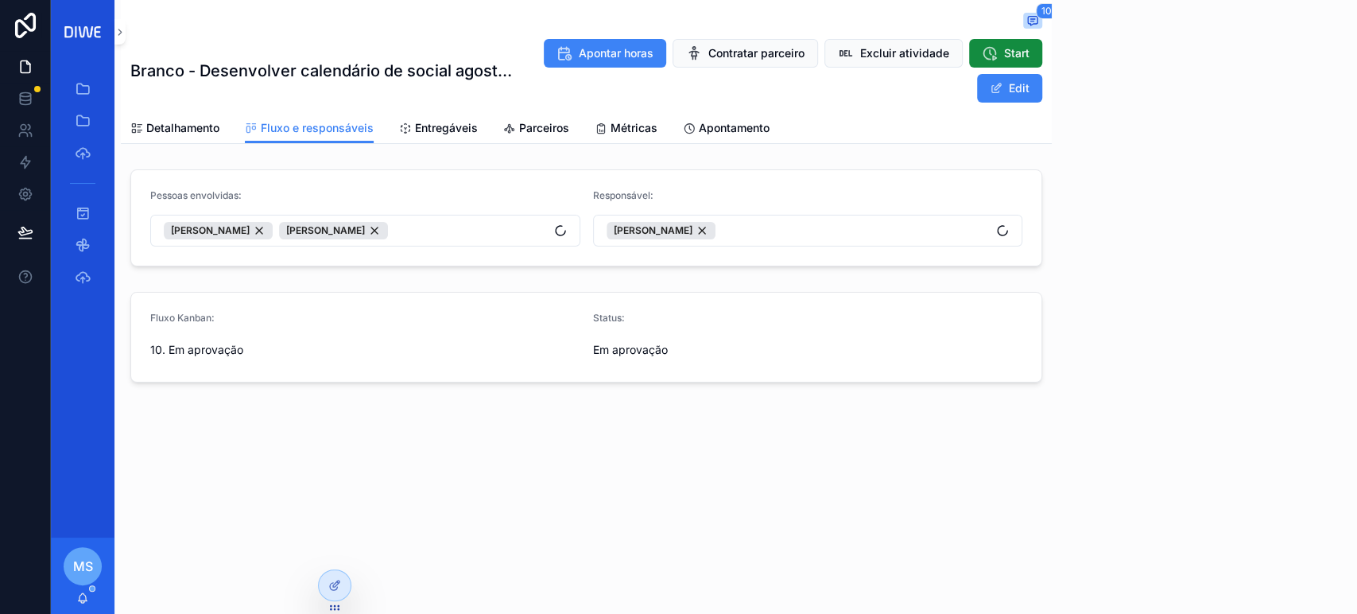
scroll to position [654, 0]
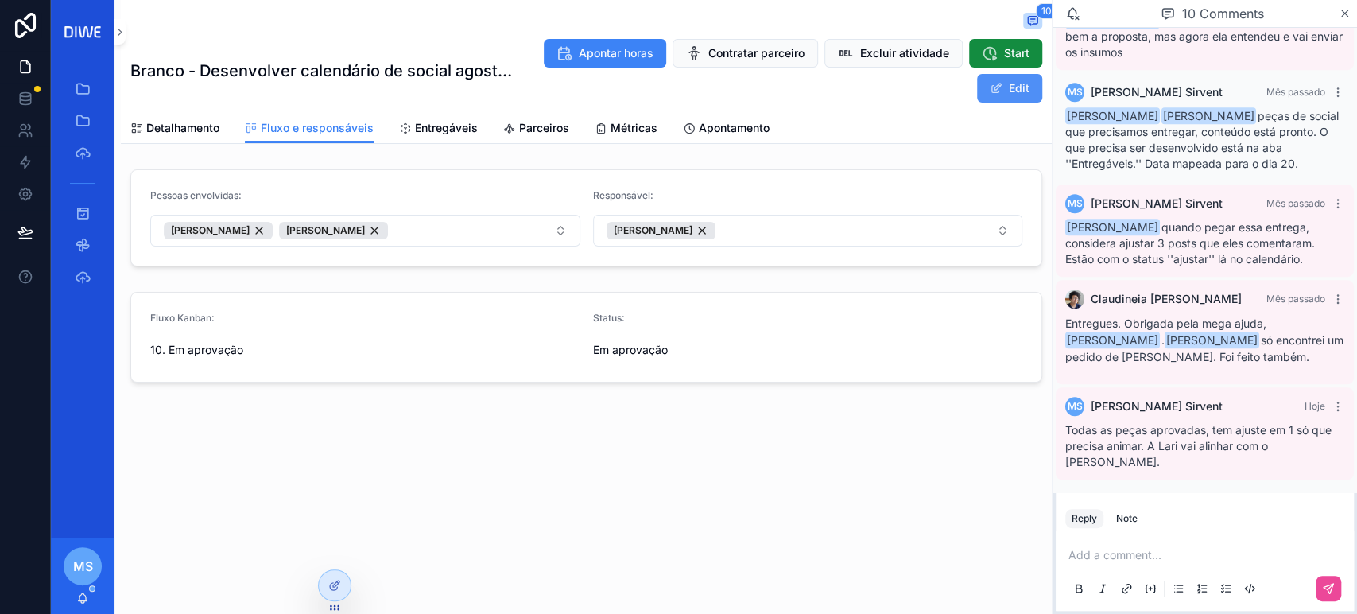
click at [997, 86] on span "scrollable content" at bounding box center [996, 88] width 13 height 13
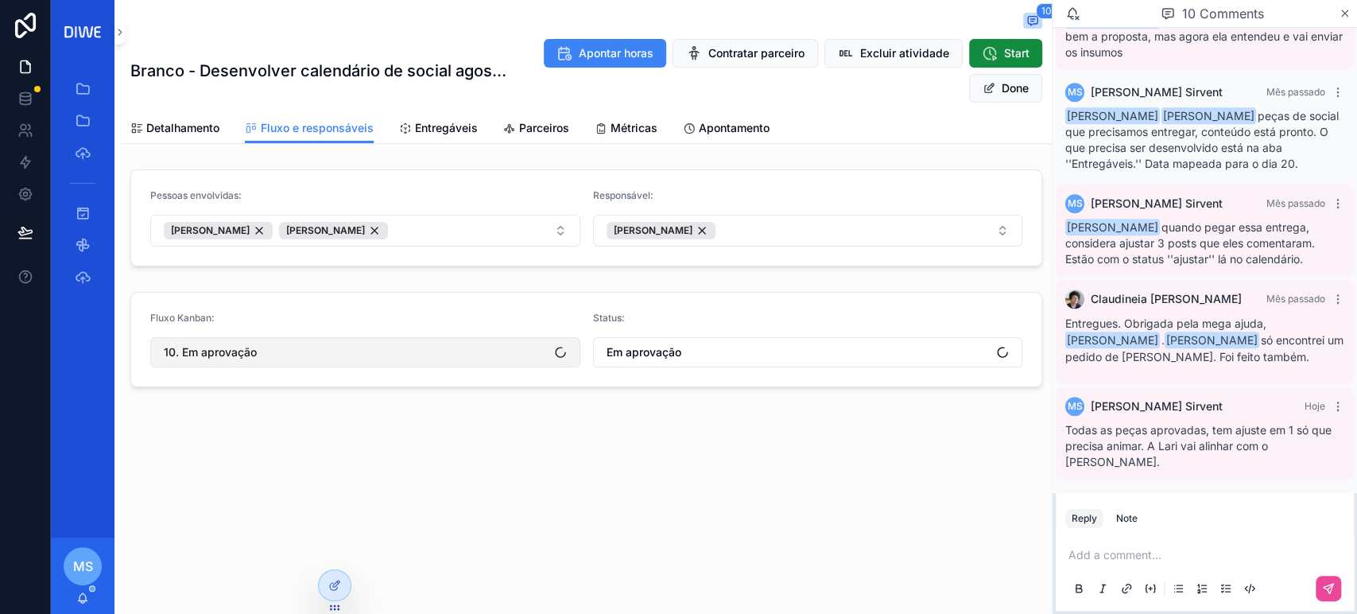
click at [238, 354] on span "10. Em aprovação" at bounding box center [210, 352] width 93 height 16
type input "****"
click at [254, 412] on div "12. Done" at bounding box center [364, 415] width 421 height 25
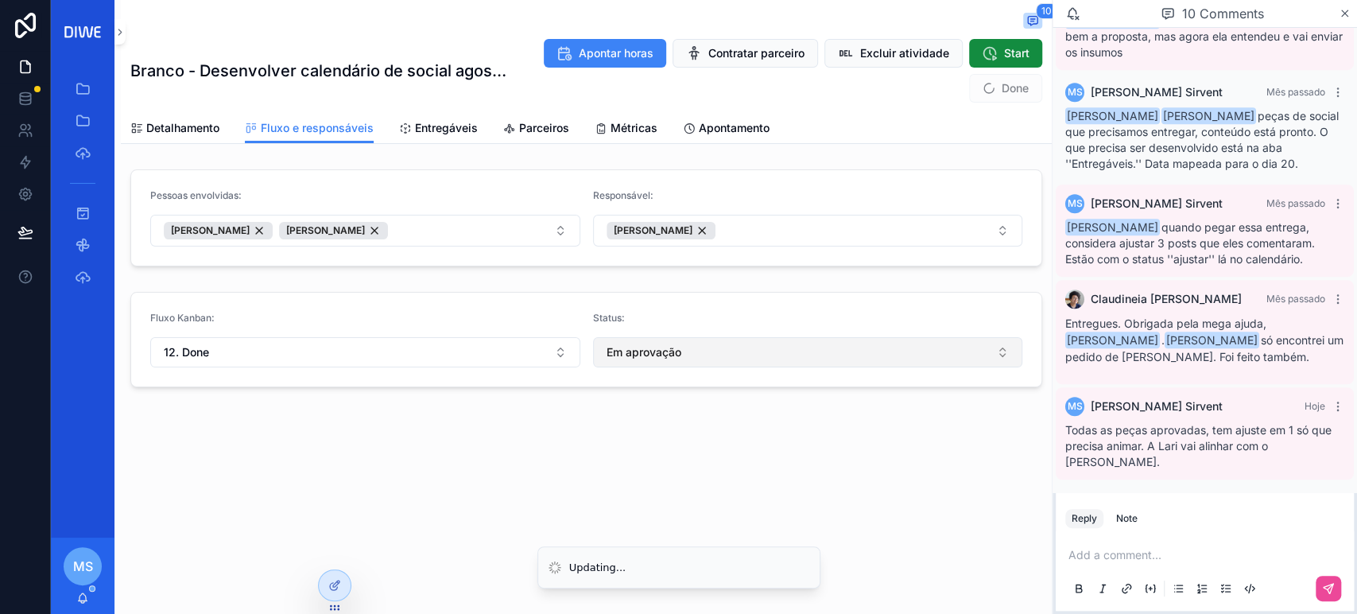
click at [641, 349] on span "Em aprovação" at bounding box center [643, 352] width 75 height 16
type input "****"
click at [674, 413] on div "Done" at bounding box center [807, 415] width 421 height 25
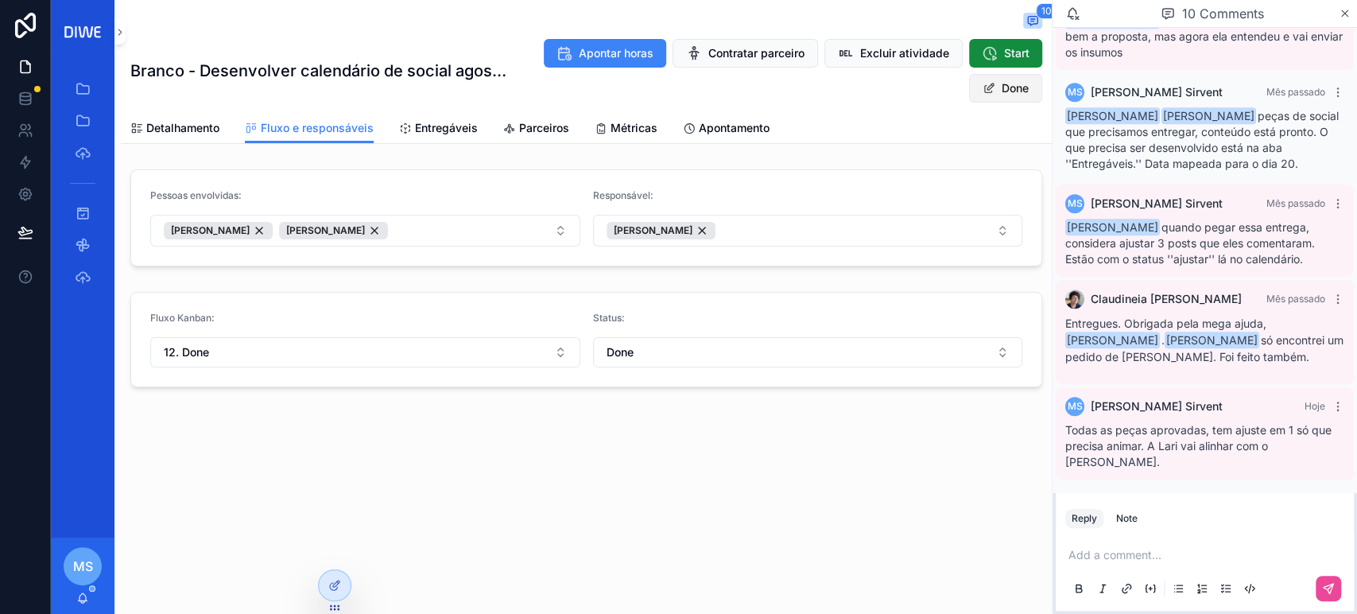
click at [1003, 91] on button "Done" at bounding box center [1005, 88] width 73 height 29
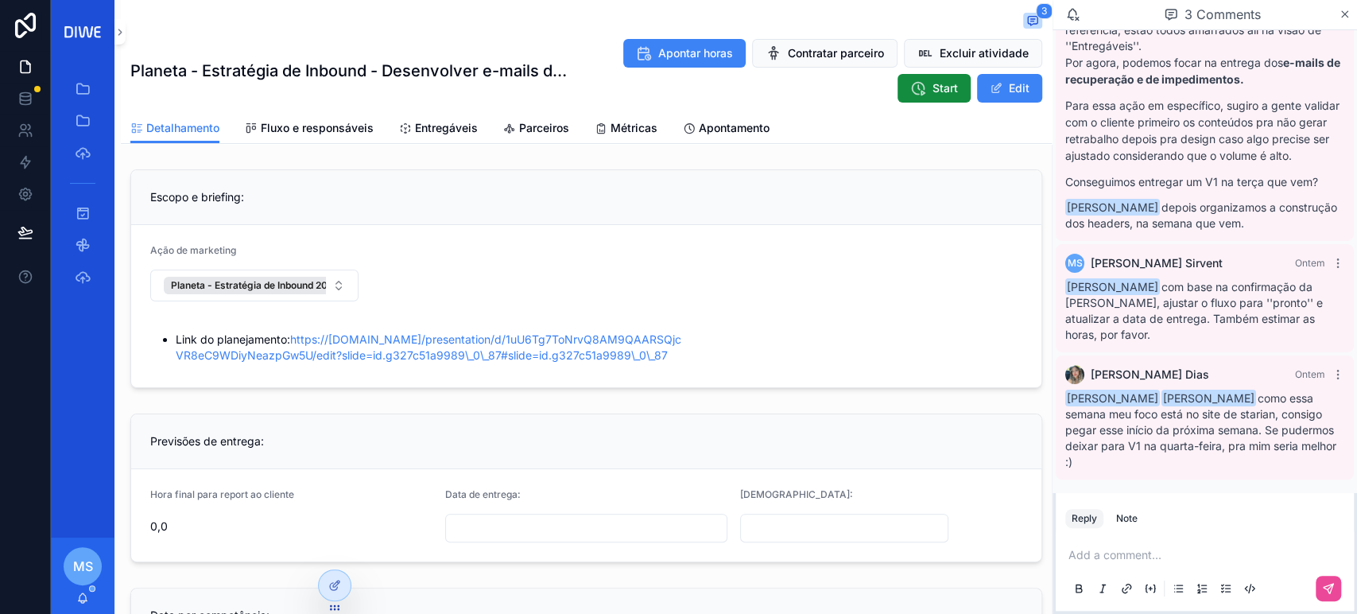
scroll to position [121, 0]
click at [1111, 561] on p "scrollable content" at bounding box center [1207, 555] width 279 height 16
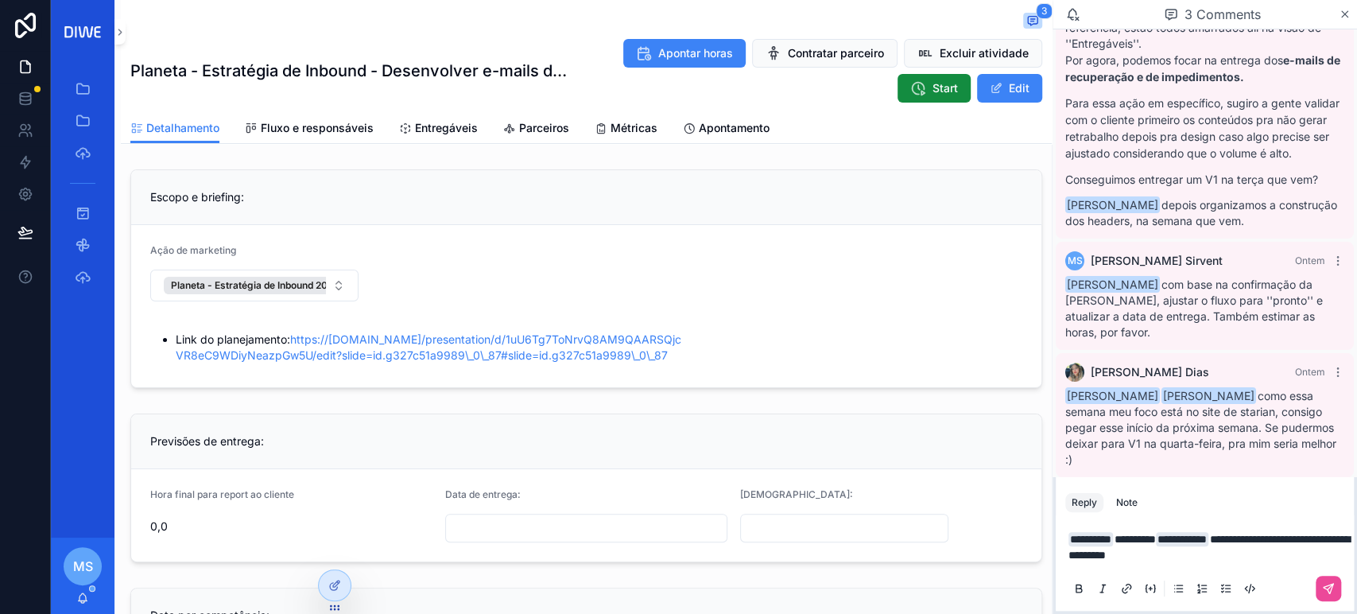
click at [1101, 556] on span "**********" at bounding box center [1208, 546] width 281 height 27
click at [1334, 590] on button "scrollable content" at bounding box center [1327, 587] width 25 height 25
